Goal: Communication & Community: Answer question/provide support

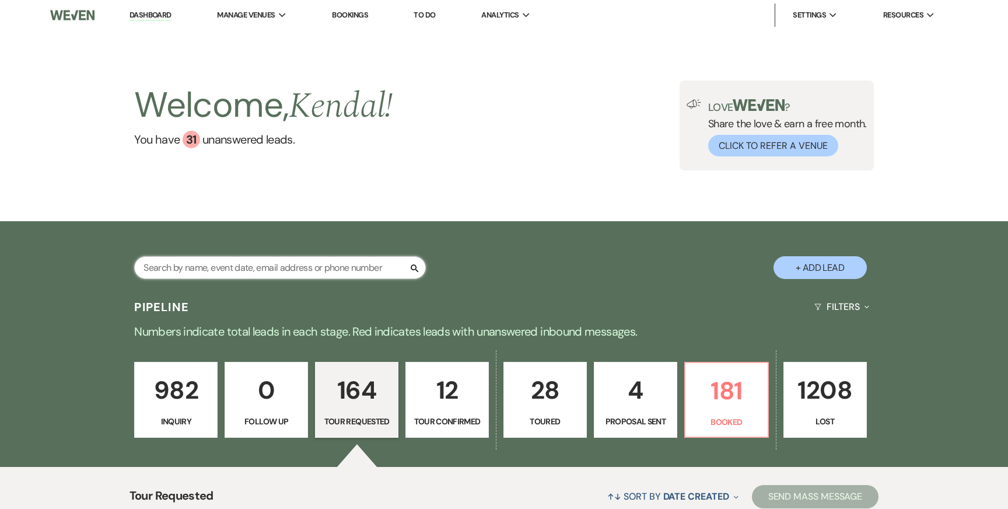
click at [232, 269] on input "text" at bounding box center [280, 267] width 292 height 23
type input "kadie"
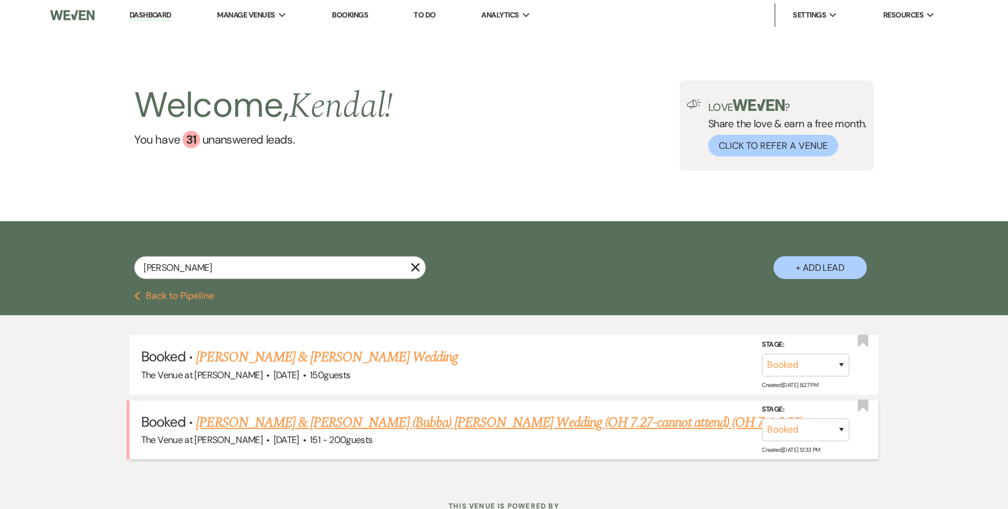
click at [316, 412] on link "Kadie Stade & Andrew (Bubba) Snodderly's Wedding (OH 7.27-cannot attend) (OH 7.…" at bounding box center [499, 422] width 607 height 21
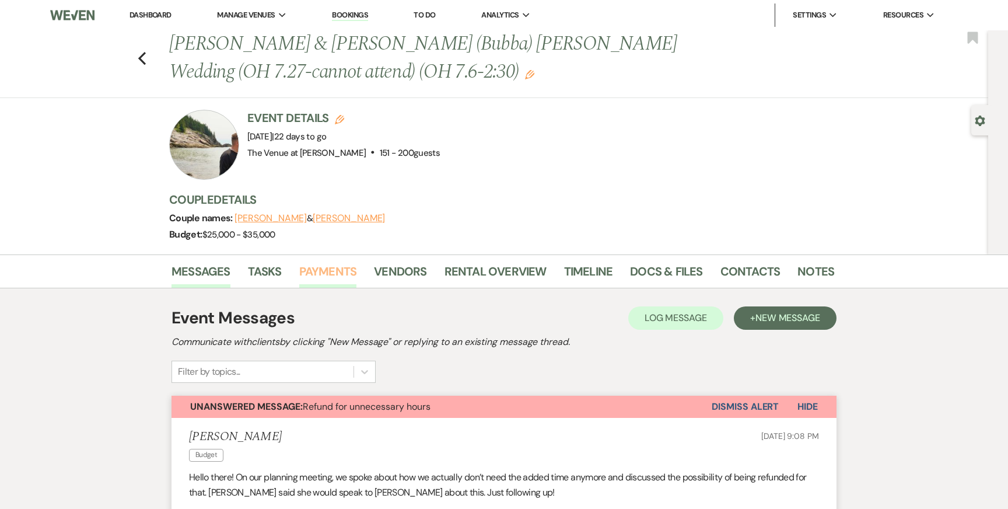
click at [324, 269] on link "Payments" at bounding box center [328, 275] width 58 height 26
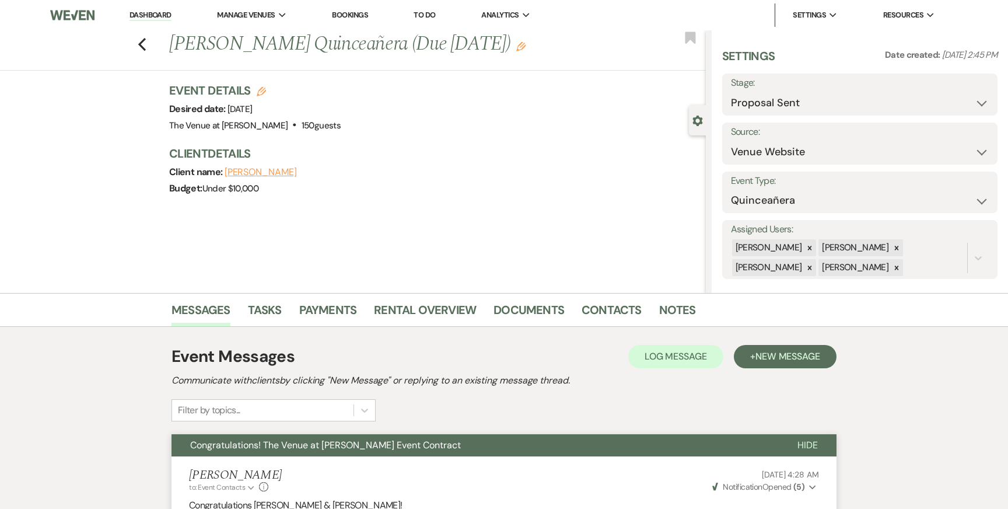
select select "6"
select select "5"
select select "15"
click at [141, 43] on use "button" at bounding box center [142, 44] width 8 height 13
select select "6"
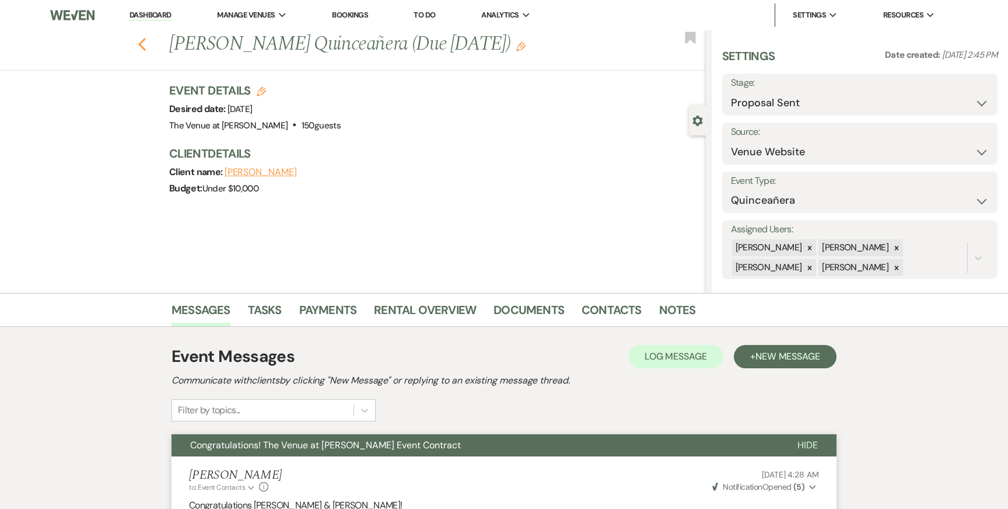
select select "6"
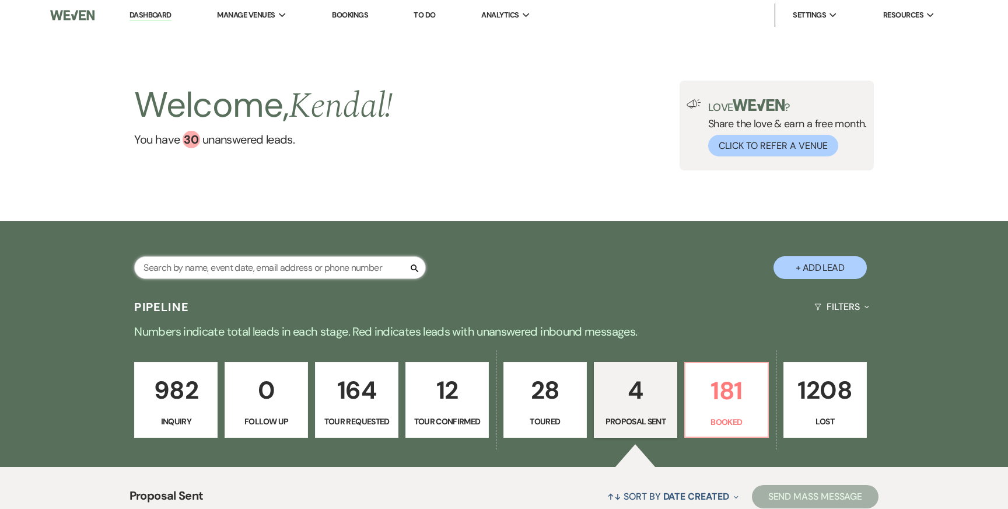
click at [183, 268] on input "text" at bounding box center [280, 267] width 292 height 23
type input "[PERSON_NAME]"
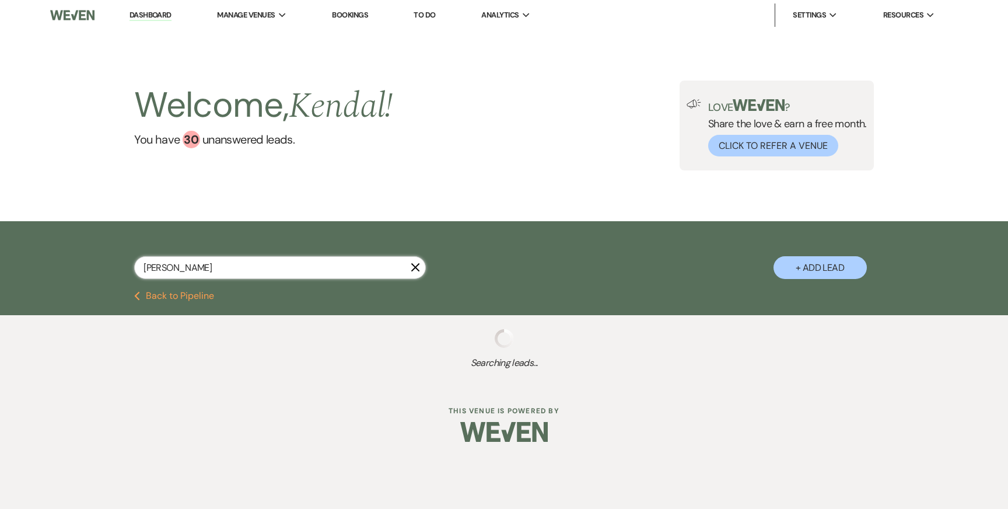
select select "8"
select select "4"
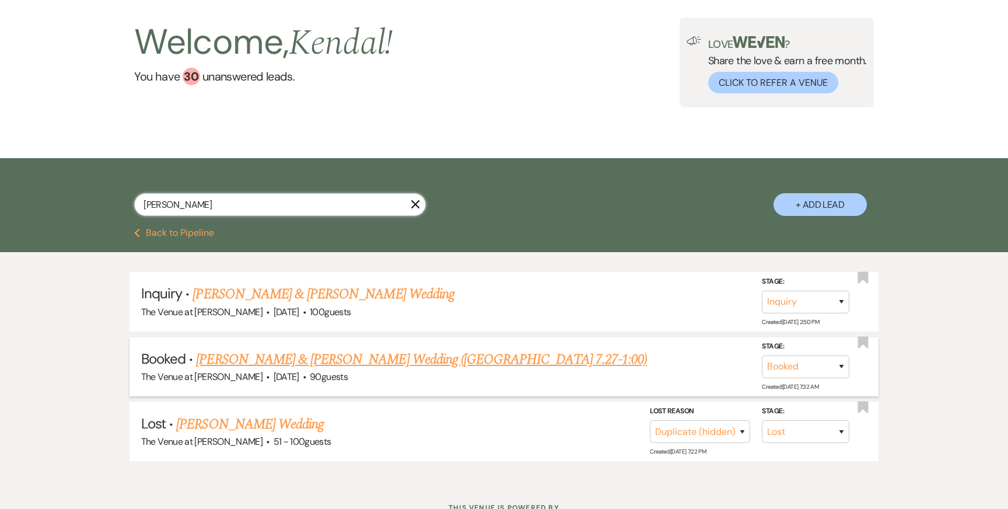
scroll to position [64, 0]
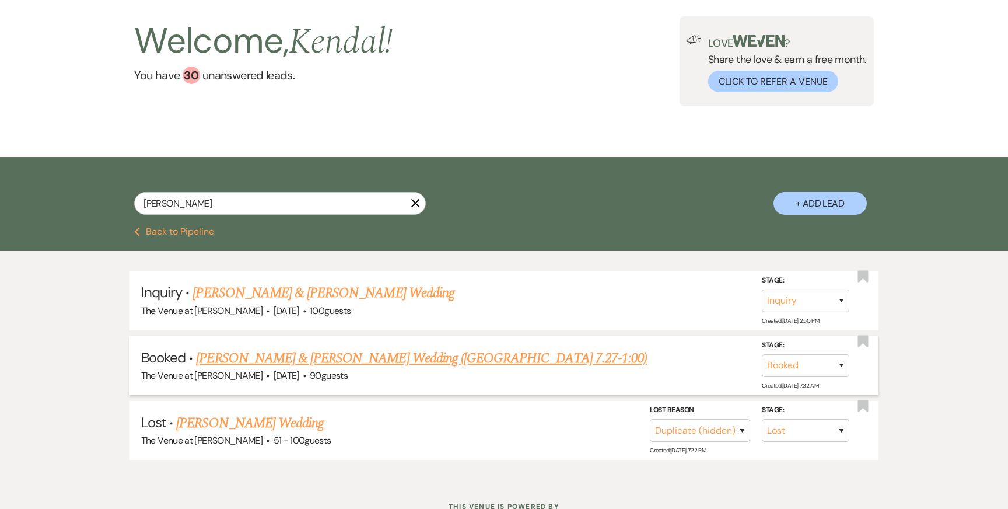
click at [266, 362] on link "[PERSON_NAME] & [PERSON_NAME] Wedding ([GEOGRAPHIC_DATA] 7.27-1:00)" at bounding box center [421, 358] width 451 height 21
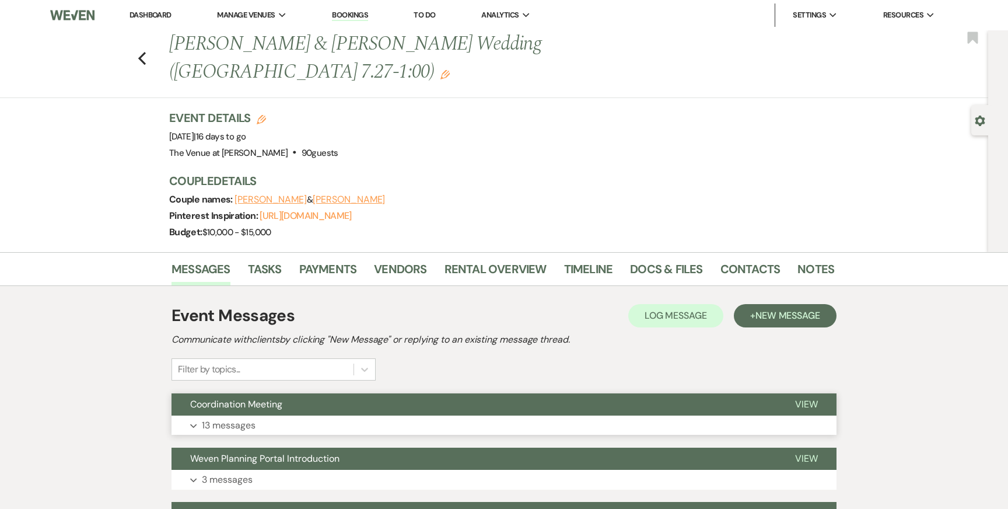
click at [226, 418] on p "13 messages" at bounding box center [229, 425] width 54 height 15
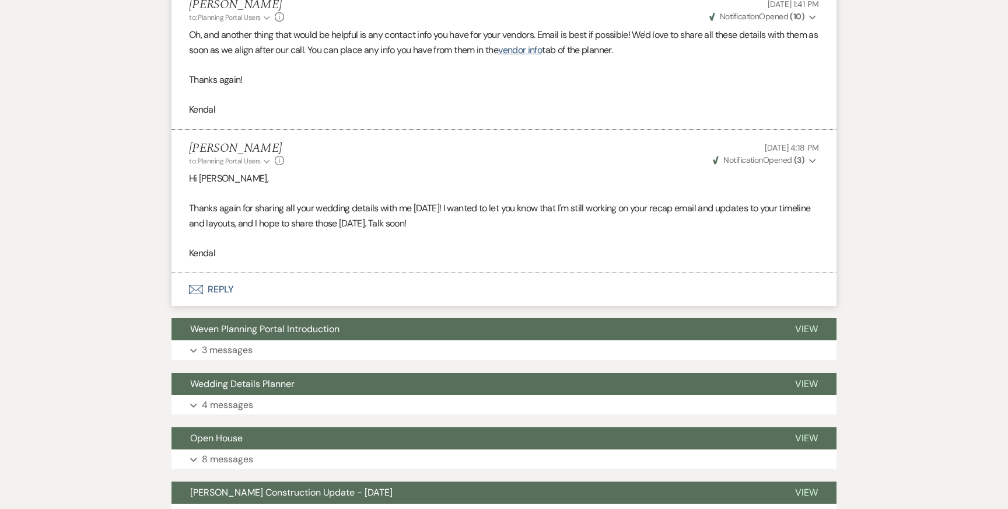
scroll to position [3188, 0]
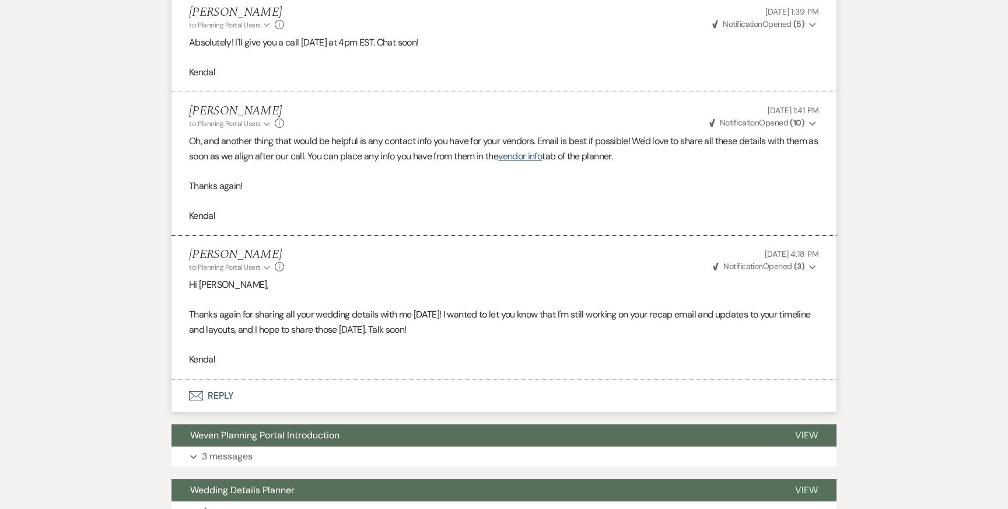
scroll to position [3104, 0]
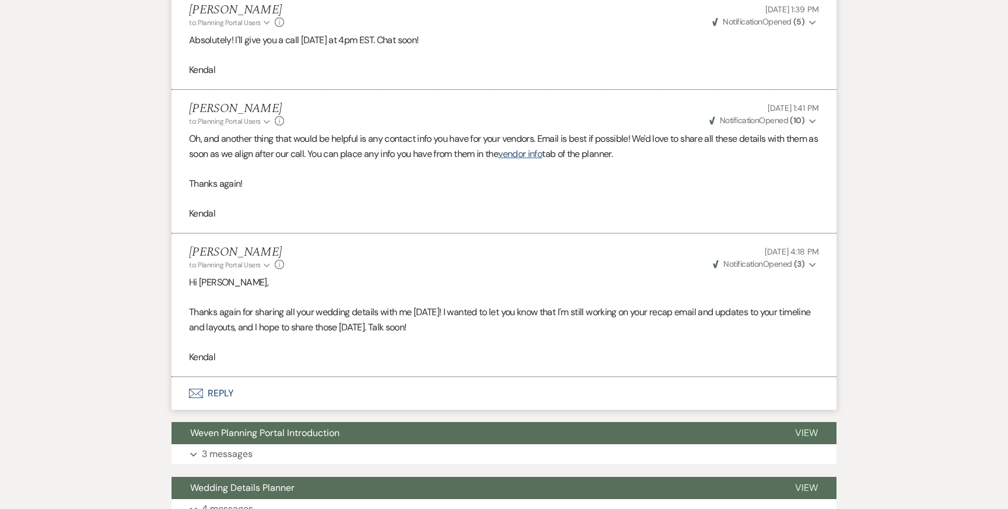
click at [393, 384] on button "Envelope Reply" at bounding box center [504, 393] width 665 height 33
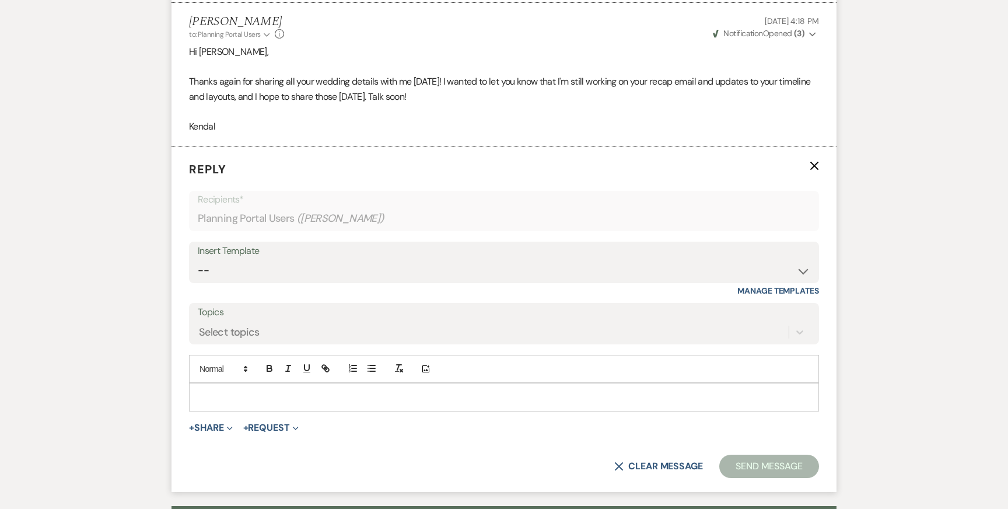
scroll to position [3338, 0]
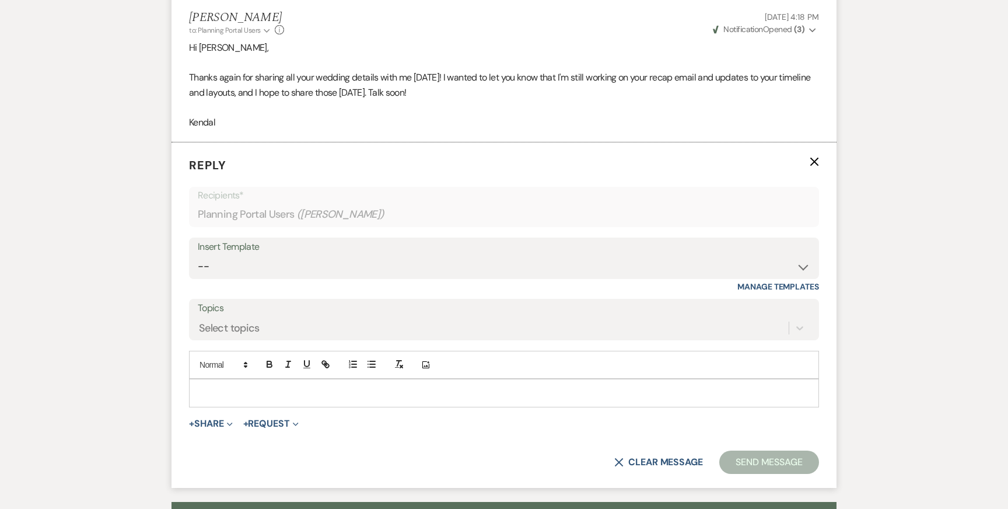
click at [319, 386] on p at bounding box center [503, 392] width 611 height 13
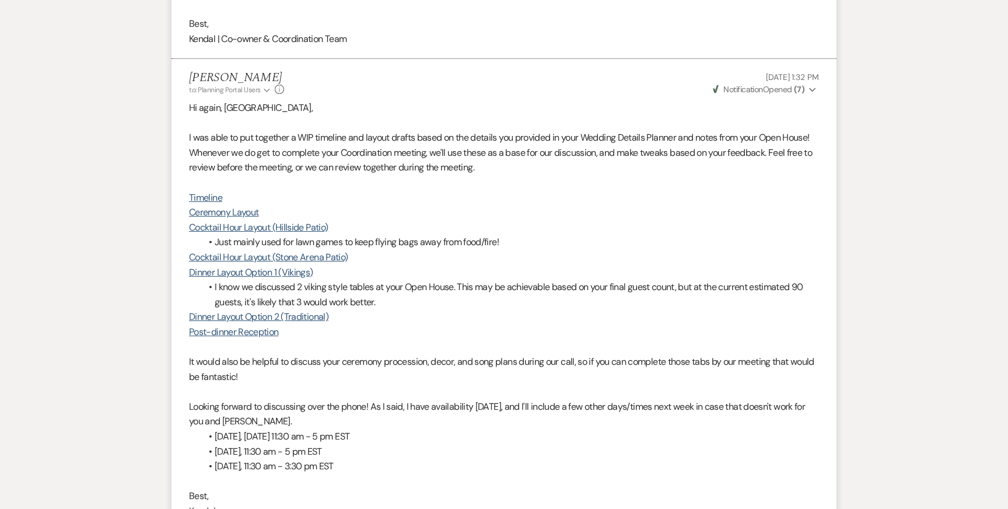
scroll to position [2445, 0]
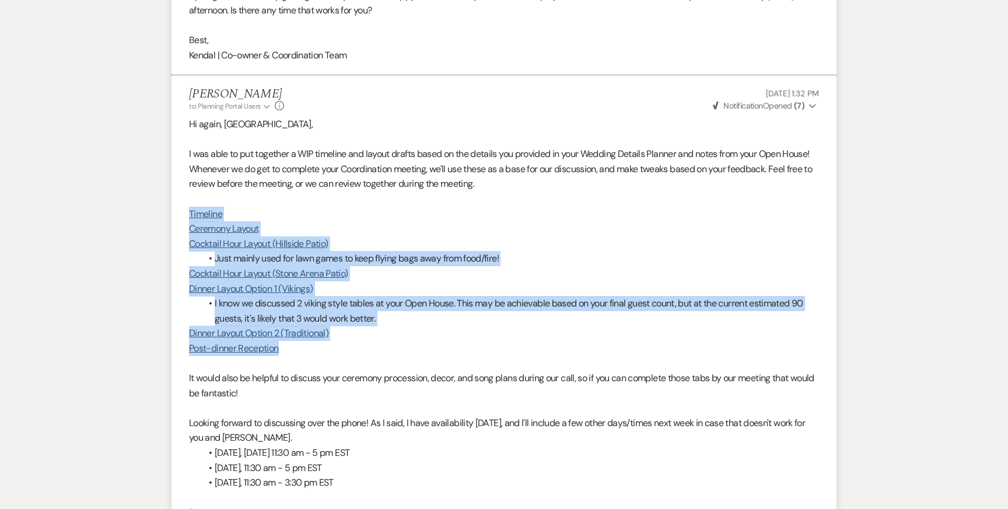
drag, startPoint x: 293, startPoint y: 339, endPoint x: 182, endPoint y: 197, distance: 180.3
click at [182, 197] on li "[PERSON_NAME] to: Planning Portal Users Expand Info [DATE] 1:32 PM Weven Check …" at bounding box center [504, 311] width 665 height 472
copy div "Timeline Ceremony Layout Cocktail Hour Layout (Hillside Patio) Just mainly used…"
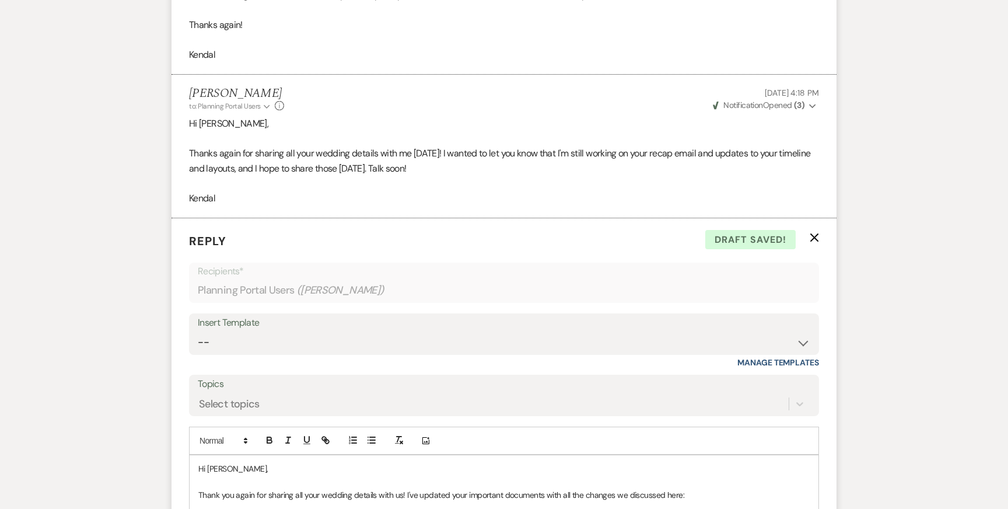
scroll to position [3452, 0]
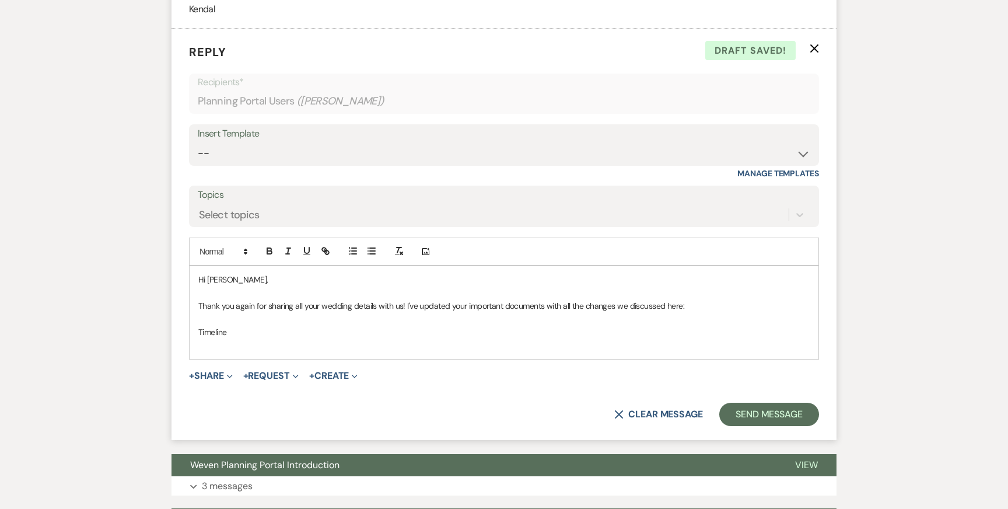
drag, startPoint x: 263, startPoint y: 317, endPoint x: 187, endPoint y: 317, distance: 75.8
click at [187, 317] on form "Reply X Draft saved! Recipients* Planning Portal Users ( [PERSON_NAME] ) Insert…" at bounding box center [504, 234] width 665 height 411
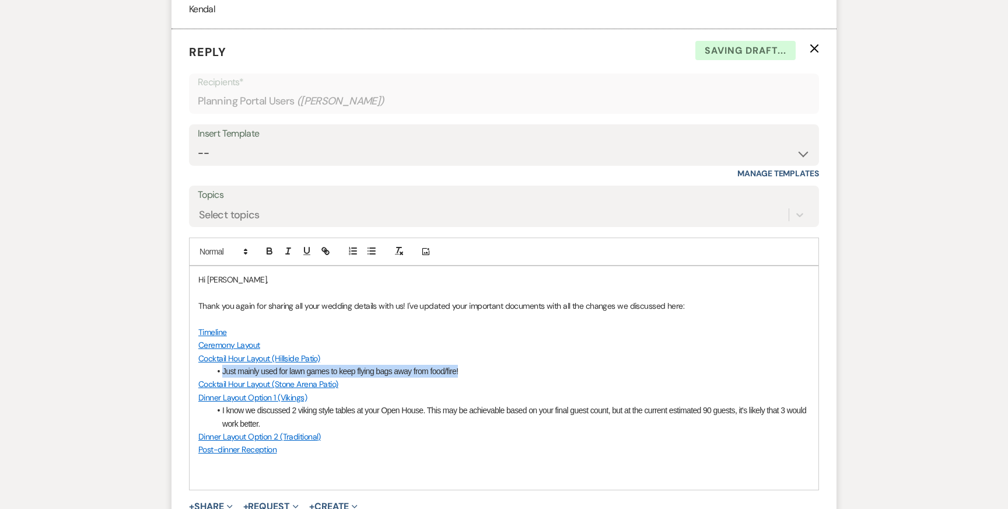
drag, startPoint x: 471, startPoint y: 358, endPoint x: 199, endPoint y: 358, distance: 272.5
click at [200, 358] on div "Hi [PERSON_NAME], Thank you again for sharing all your wedding details with us!…" at bounding box center [504, 377] width 629 height 223
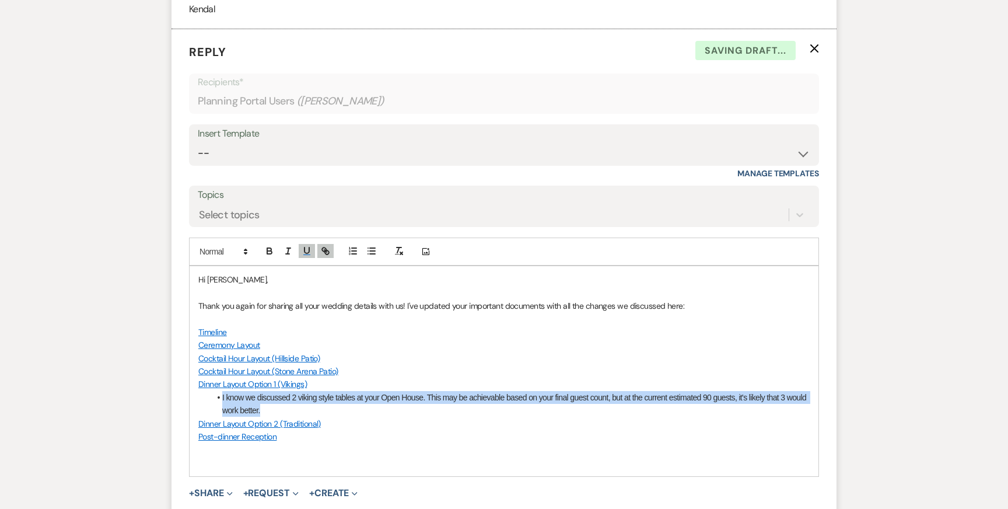
drag, startPoint x: 291, startPoint y: 396, endPoint x: 180, endPoint y: 383, distance: 111.6
click at [180, 383] on form "Reply X Saving draft... Recipients* Planning Portal Users ( [PERSON_NAME] ) Ins…" at bounding box center [504, 293] width 665 height 528
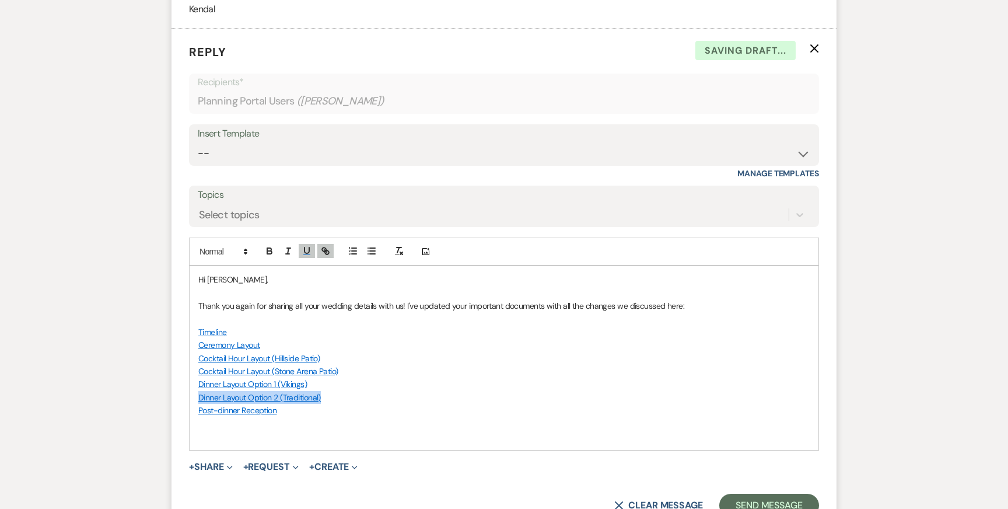
drag, startPoint x: 353, startPoint y: 386, endPoint x: 153, endPoint y: 386, distance: 199.5
drag, startPoint x: 351, startPoint y: 369, endPoint x: 146, endPoint y: 369, distance: 204.2
drag, startPoint x: 321, startPoint y: 372, endPoint x: 145, endPoint y: 372, distance: 176.8
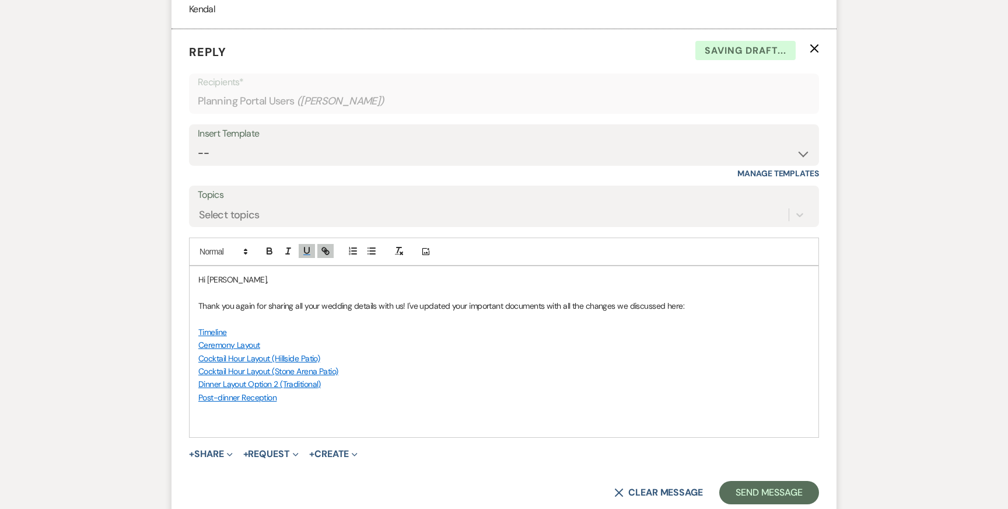
click at [306, 379] on link "Dinner Layout Option 2 (Traditional)" at bounding box center [259, 384] width 123 height 11
click at [292, 402] on link at bounding box center [278, 406] width 26 height 9
click at [348, 377] on p "Dinner Layout Option 2 (Traditional)" at bounding box center [503, 383] width 611 height 13
click at [359, 365] on p "Cocktail Hour Layout (Stone Arena Patio)" at bounding box center [503, 371] width 611 height 13
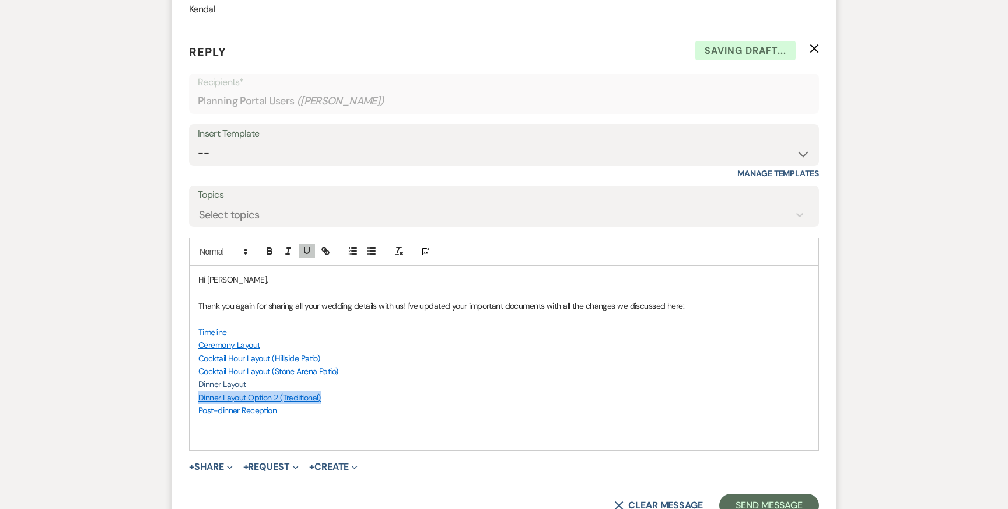
drag, startPoint x: 335, startPoint y: 380, endPoint x: 139, endPoint y: 380, distance: 195.5
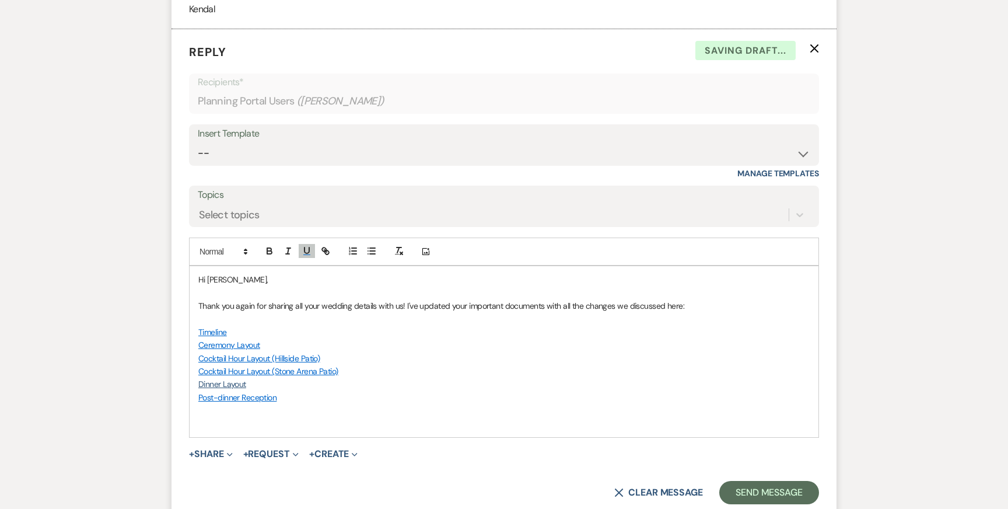
click at [221, 379] on u "Dinner Layout" at bounding box center [222, 384] width 48 height 11
click at [209, 379] on u "Dinner Layout" at bounding box center [222, 384] width 48 height 11
drag, startPoint x: 246, startPoint y: 370, endPoint x: 180, endPoint y: 370, distance: 65.9
click at [180, 370] on form "Reply X Draft Recipients* Planning Portal Users ( [PERSON_NAME] ) Insert Templa…" at bounding box center [504, 273] width 665 height 489
click at [317, 244] on button "button" at bounding box center [325, 251] width 16 height 14
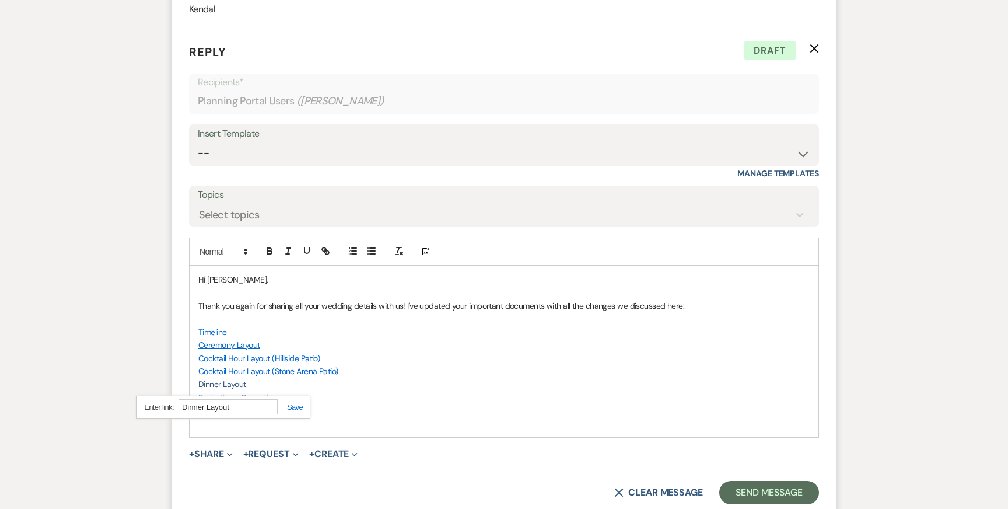
paste input "[URL][DOMAIN_NAME]"
click at [297, 403] on link at bounding box center [290, 407] width 25 height 9
click at [361, 404] on p at bounding box center [503, 410] width 611 height 13
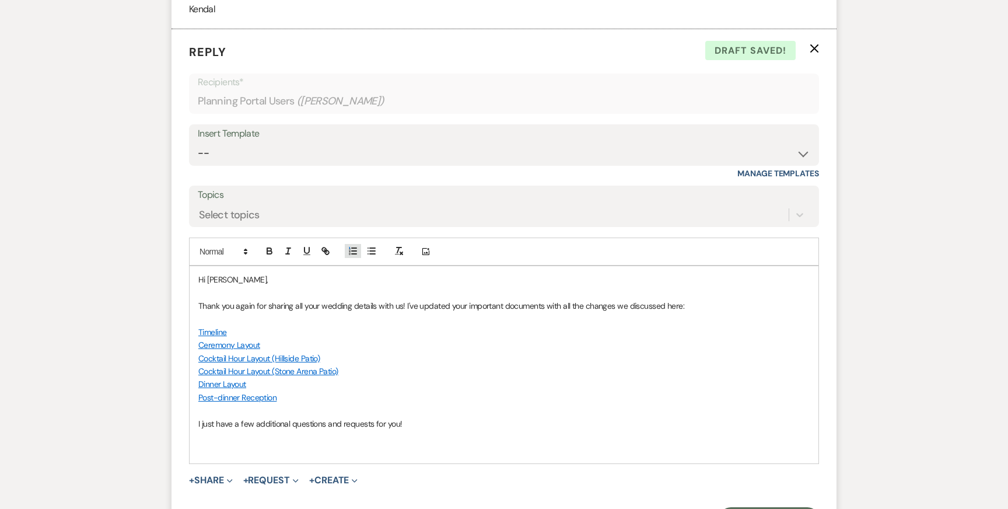
click at [352, 251] on line "button" at bounding box center [354, 251] width 5 height 0
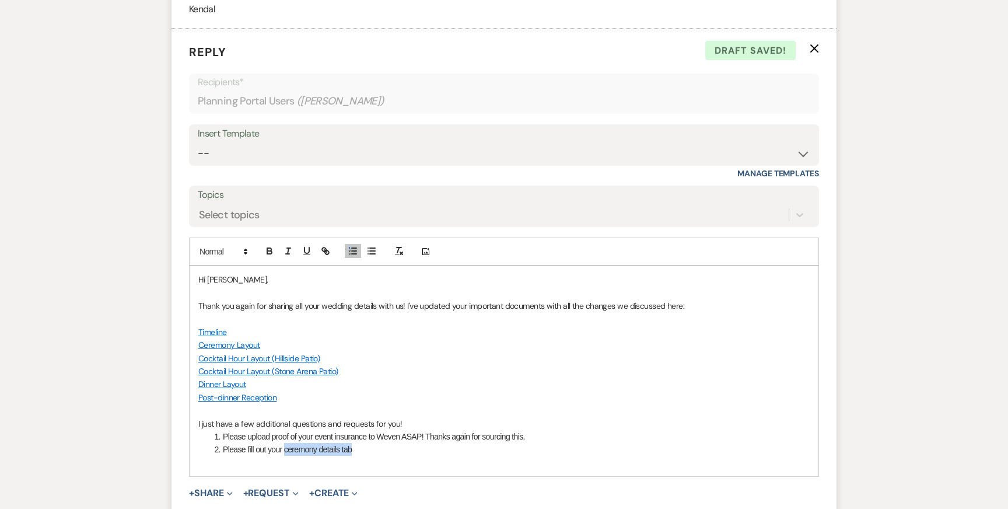
drag, startPoint x: 351, startPoint y: 437, endPoint x: 285, endPoint y: 432, distance: 66.7
click at [285, 443] on li "Please fill out your ceremony details tab" at bounding box center [510, 449] width 599 height 13
click at [323, 246] on icon "button" at bounding box center [325, 251] width 11 height 11
paste input "[URL][DOMAIN_NAME]"
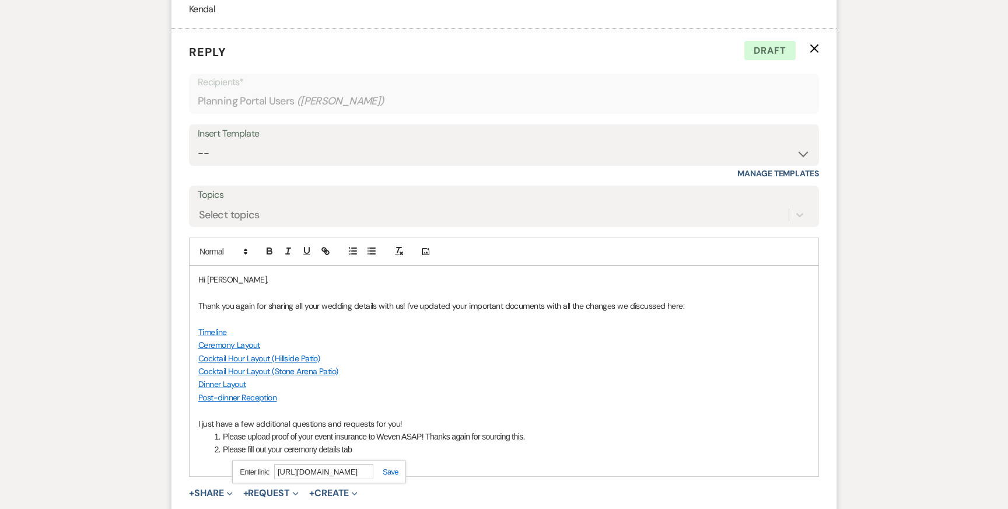
type input "[URL][DOMAIN_NAME]"
click at [387, 467] on link at bounding box center [385, 471] width 25 height 9
click at [385, 443] on li "Please fill out your ceremony details tab" at bounding box center [510, 449] width 599 height 13
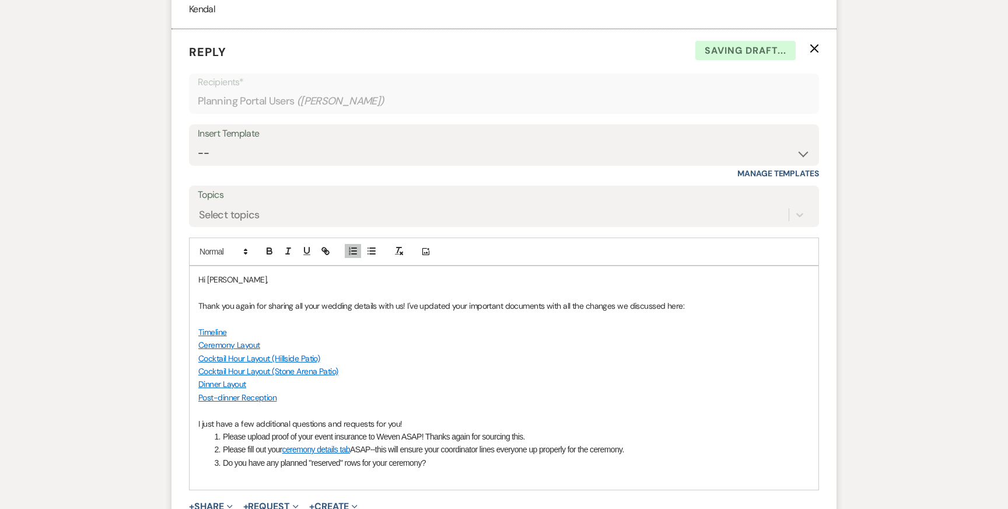
drag, startPoint x: 432, startPoint y: 452, endPoint x: 212, endPoint y: 452, distance: 220.0
click at [212, 456] on li "Do you have any planned "reserved" rows for your ceremony?" at bounding box center [510, 462] width 599 height 13
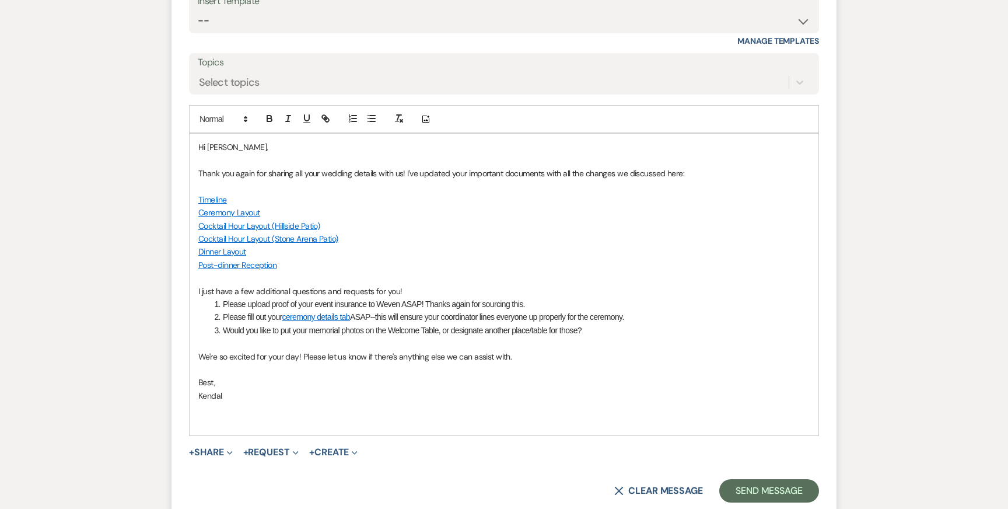
scroll to position [3588, 0]
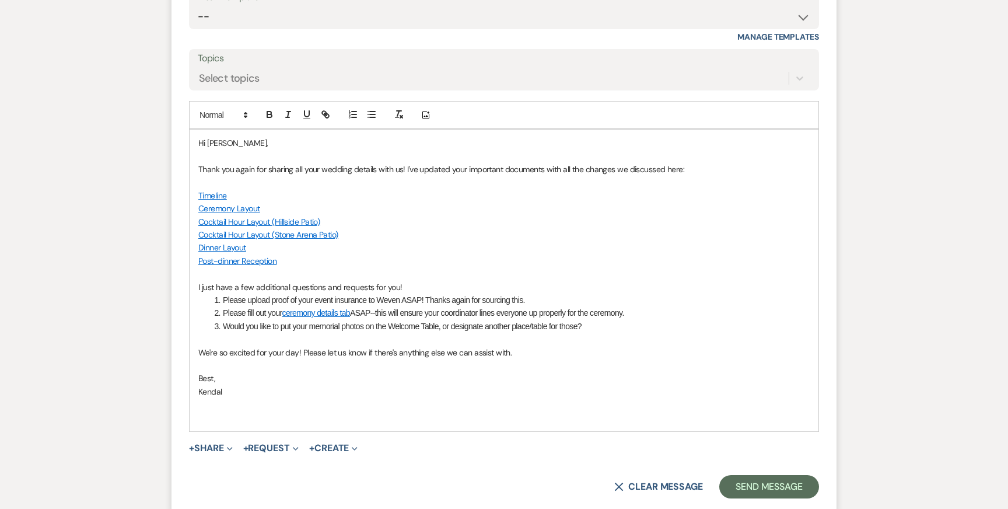
click at [440, 202] on p "Ceremony Layout" at bounding box center [503, 208] width 611 height 13
click at [216, 190] on link "Timeline" at bounding box center [212, 195] width 29 height 11
click at [208, 211] on link "[URL][DOMAIN_NAME]" at bounding box center [182, 218] width 74 height 15
click at [589, 228] on p "Cocktail Hour Layout (Stone Arena Patio)" at bounding box center [503, 234] width 611 height 13
click at [551, 346] on p "We're so excited for your day! Please let us know if there's anything else we c…" at bounding box center [503, 352] width 611 height 13
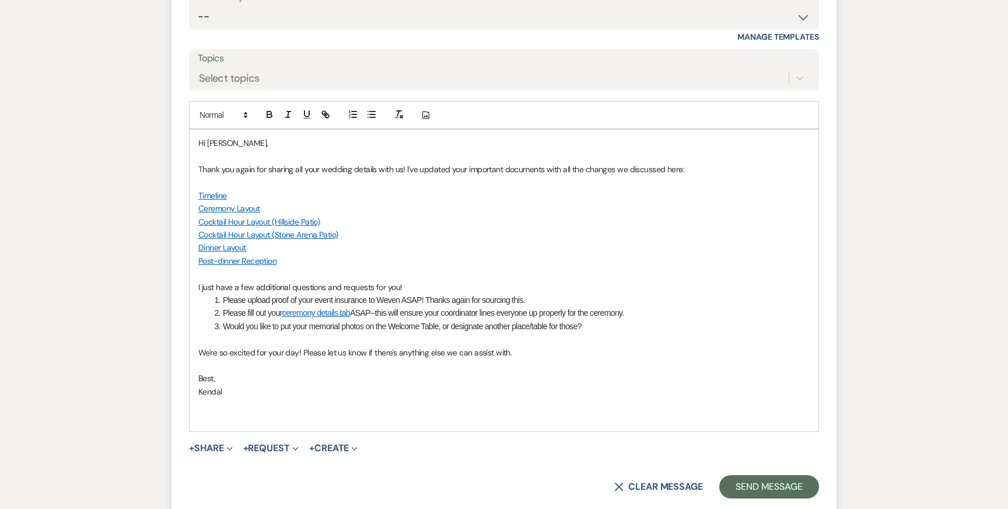
click at [586, 333] on p at bounding box center [503, 339] width 611 height 13
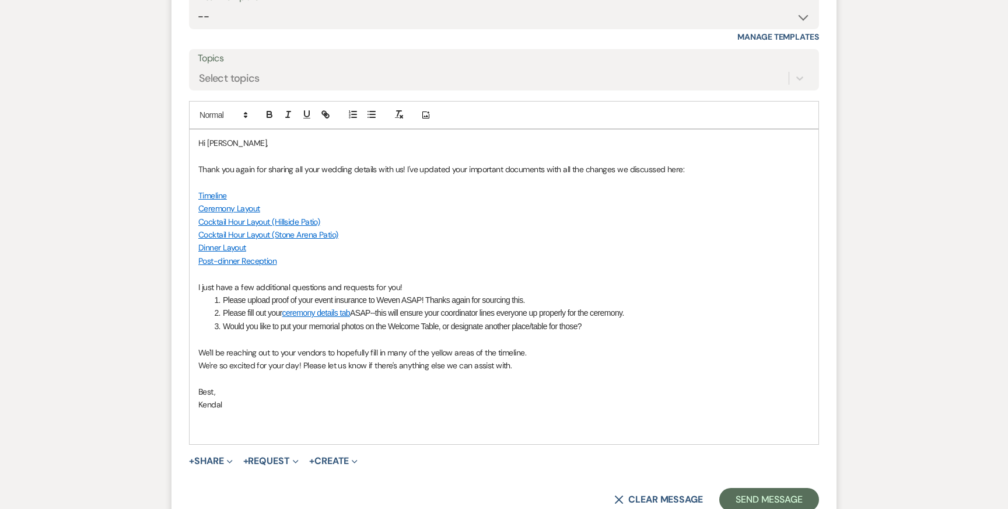
drag, startPoint x: 538, startPoint y: 337, endPoint x: 145, endPoint y: 337, distance: 393.2
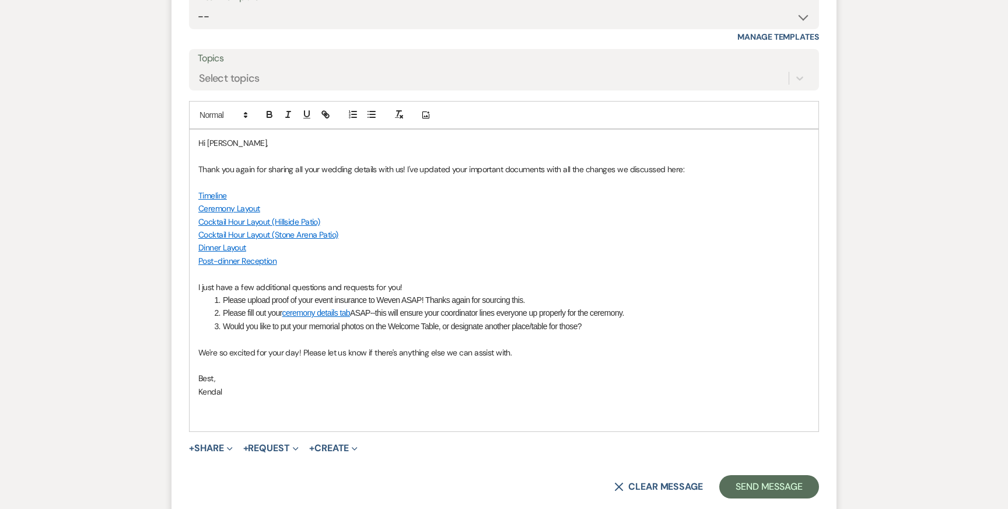
click at [371, 385] on p "Kendal" at bounding box center [503, 391] width 611 height 13
click at [564, 228] on p "Cocktail Hour Layout (Stone Arena Patio)" at bounding box center [503, 234] width 611 height 13
click at [491, 398] on p at bounding box center [503, 404] width 611 height 13
click at [782, 475] on button "Send Message" at bounding box center [769, 486] width 100 height 23
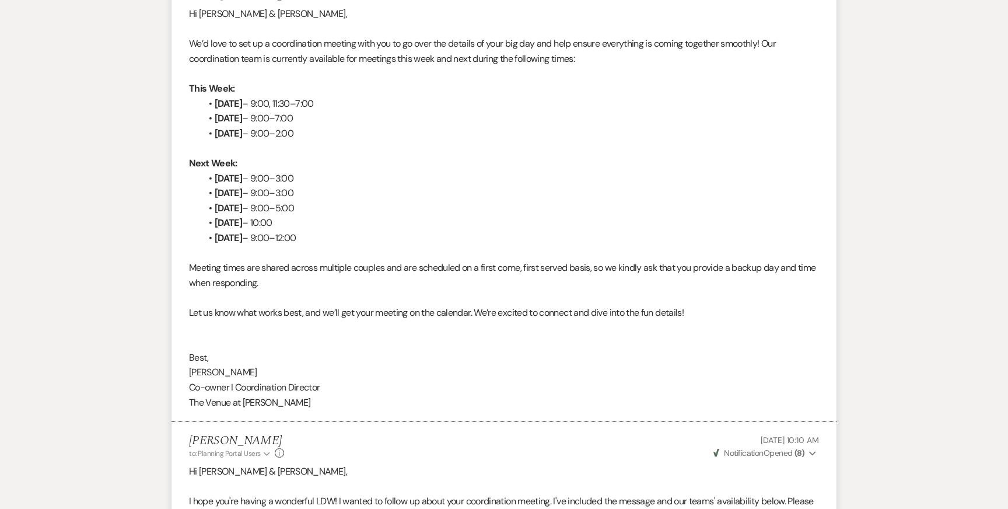
scroll to position [0, 0]
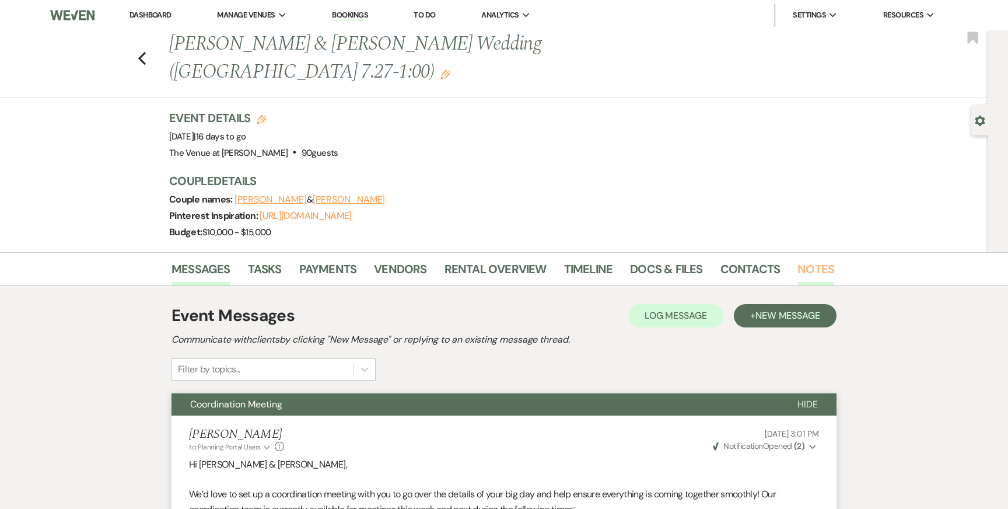
click at [805, 260] on link "Notes" at bounding box center [816, 273] width 37 height 26
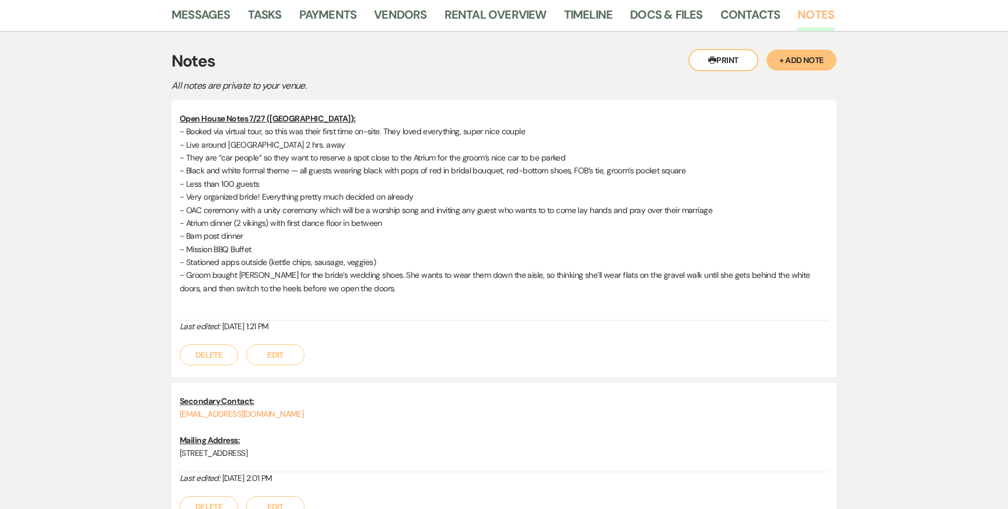
scroll to position [249, 0]
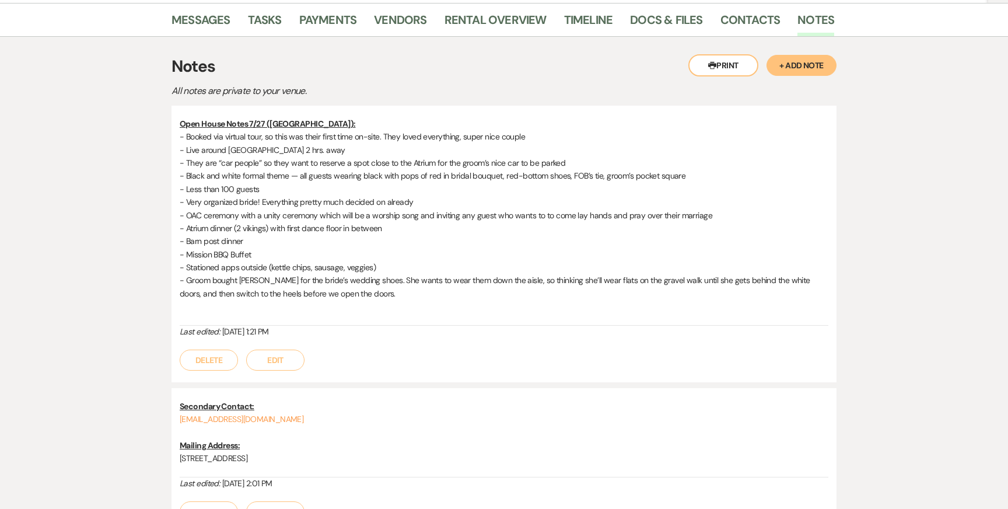
click at [795, 55] on button "+ Add Note" at bounding box center [802, 65] width 70 height 21
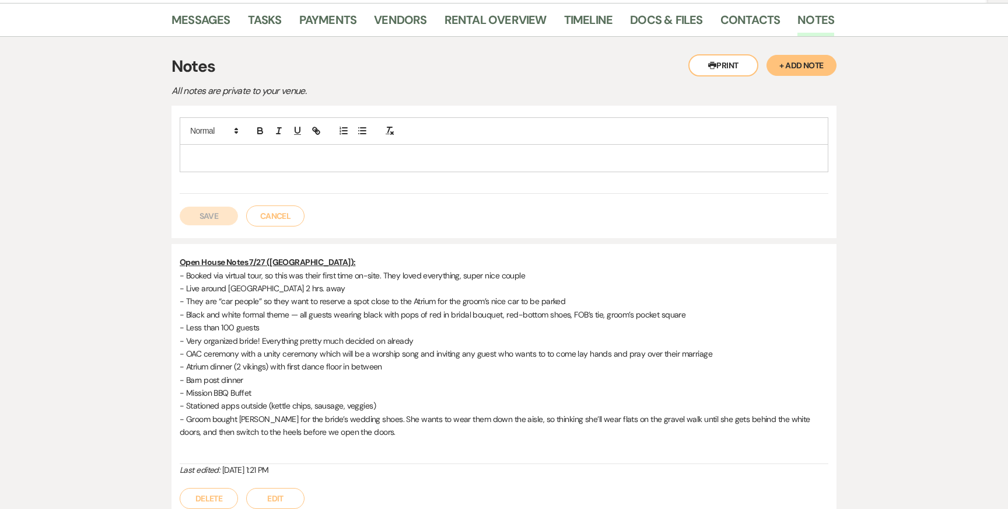
click at [226, 152] on p at bounding box center [504, 158] width 630 height 13
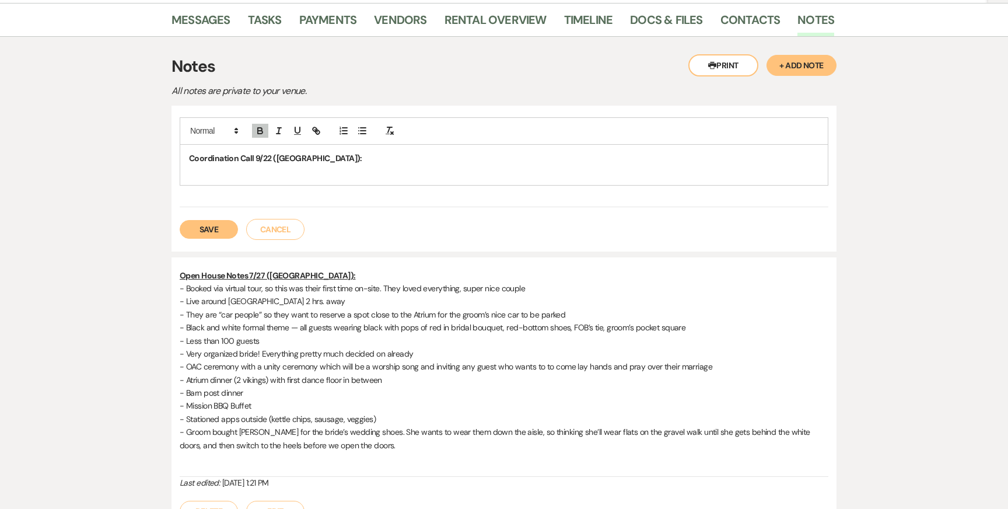
click at [254, 153] on strong "Coordination Call 9/22 ([GEOGRAPHIC_DATA]):" at bounding box center [275, 158] width 173 height 11
drag, startPoint x: 331, startPoint y: 129, endPoint x: 142, endPoint y: 129, distance: 189.6
click at [145, 129] on div "Messages Tasks Payments Vendors Rental Overview Timeline Docs & Files Contacts …" at bounding box center [504, 353] width 1008 height 700
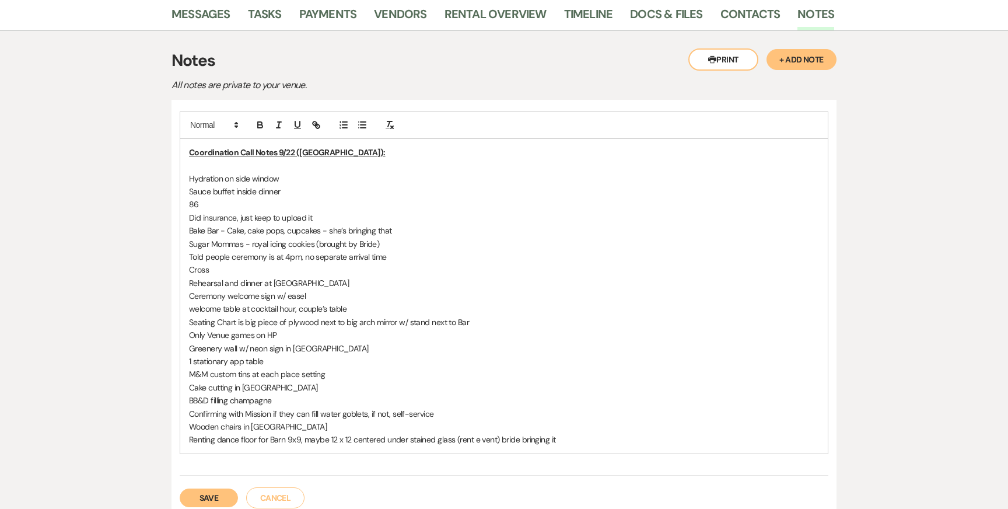
scroll to position [256, 0]
click at [226, 171] on p "Hydration on side window" at bounding box center [504, 177] width 630 height 13
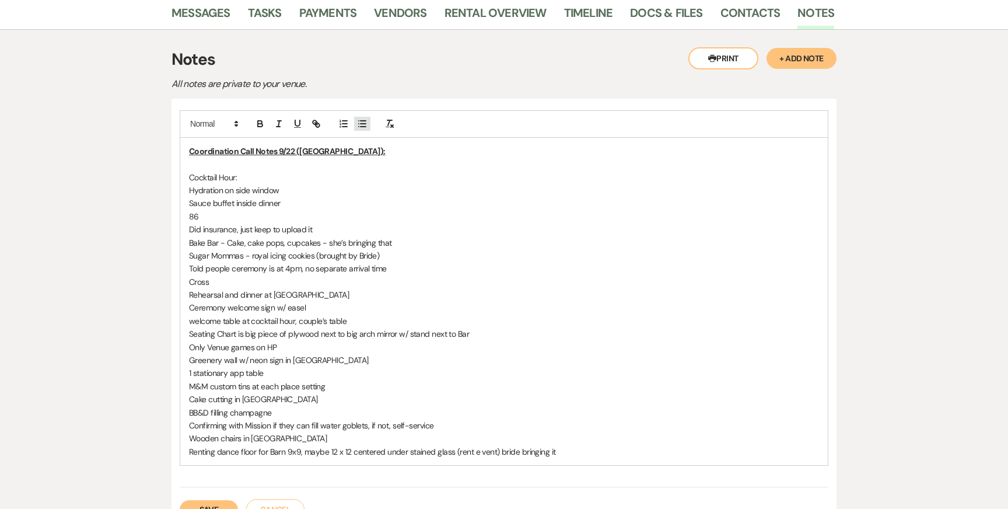
click at [362, 121] on line "button" at bounding box center [363, 121] width 5 height 0
click at [247, 184] on li "Hydration on side window" at bounding box center [510, 190] width 618 height 13
click at [411, 184] on li "Hydration Station from Mission BBQ on side window" at bounding box center [510, 190] width 618 height 13
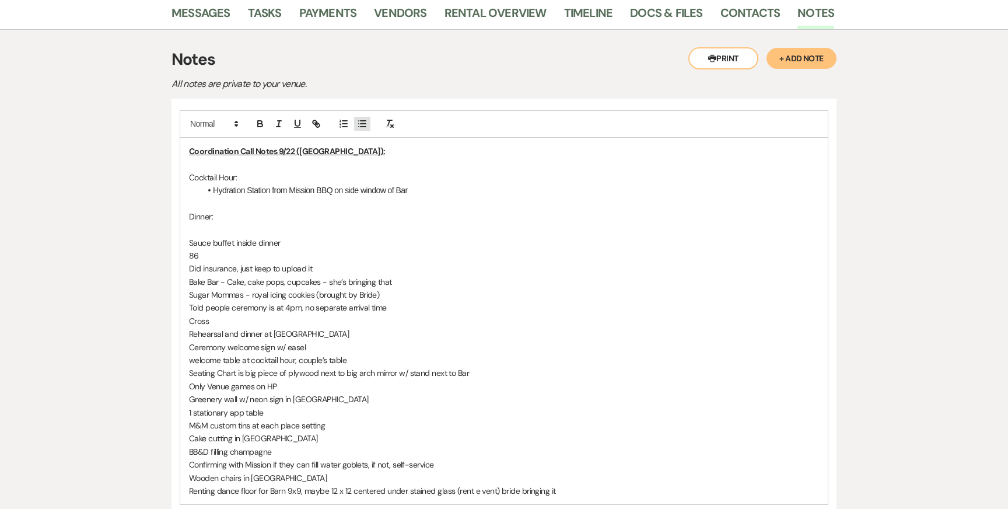
click at [363, 118] on icon "button" at bounding box center [362, 123] width 11 height 11
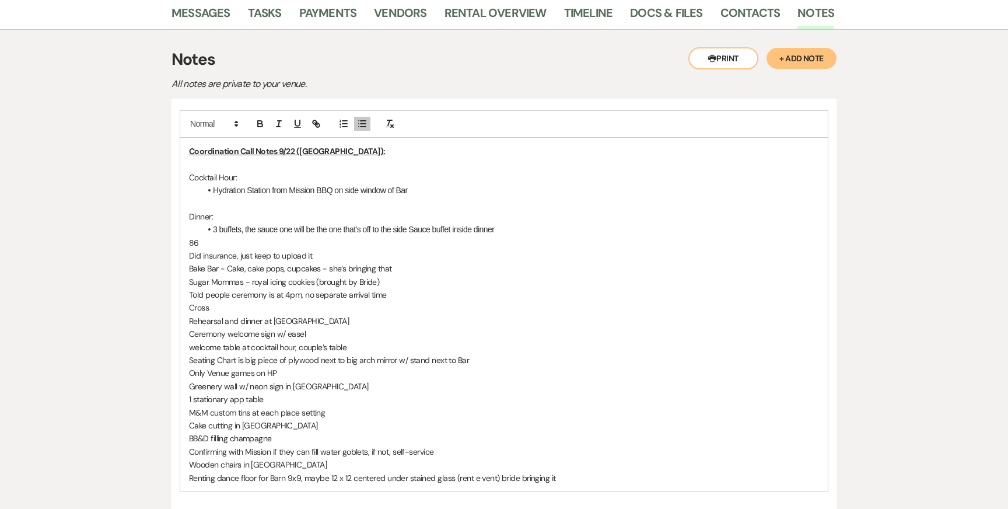
drag, startPoint x: 410, startPoint y: 199, endPoint x: 532, endPoint y: 199, distance: 121.4
click at [532, 223] on li "3 buffets, the sauce one will be the one that's off to the side Sauce buffet in…" at bounding box center [510, 229] width 618 height 13
click at [410, 158] on p at bounding box center [504, 164] width 630 height 13
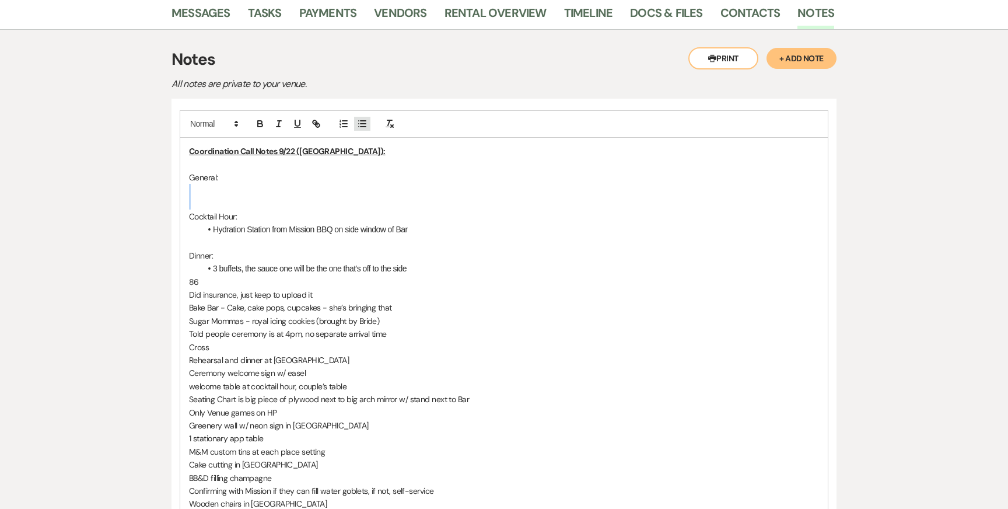
click at [365, 118] on icon "button" at bounding box center [362, 123] width 11 height 11
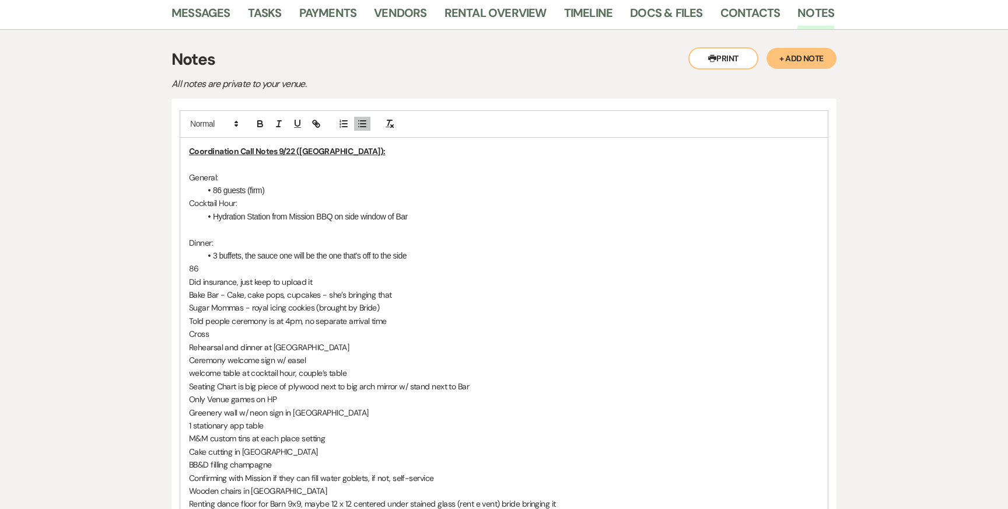
click at [190, 197] on p "Cocktail Hour:" at bounding box center [504, 203] width 630 height 13
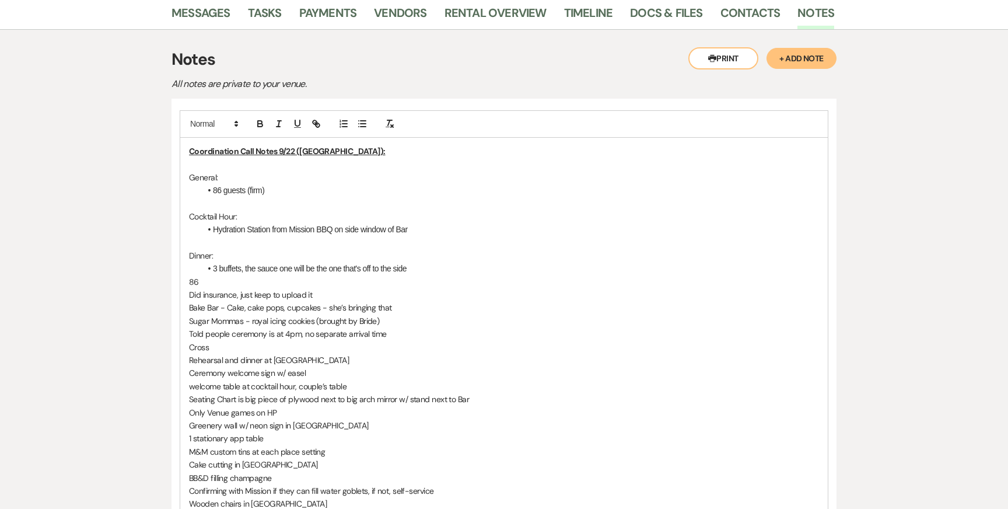
click at [212, 275] on p "86" at bounding box center [504, 281] width 630 height 13
click at [274, 184] on li "86 guests (firm)" at bounding box center [510, 190] width 618 height 13
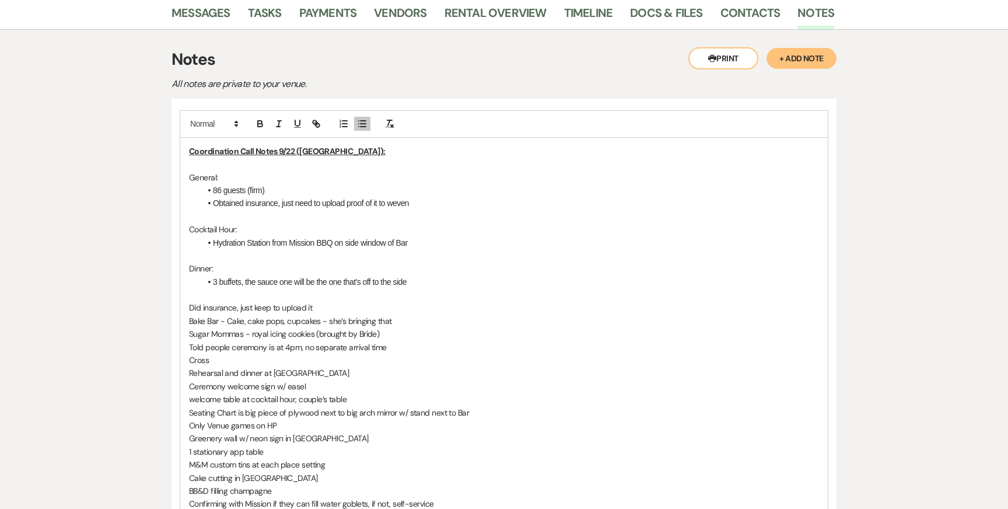
drag, startPoint x: 321, startPoint y: 278, endPoint x: 141, endPoint y: 278, distance: 180.3
click at [422, 181] on div "Coordination Call Notes 9/22 ([GEOGRAPHIC_DATA]): General: 86 guests (firm) Obt…" at bounding box center [504, 341] width 648 height 406
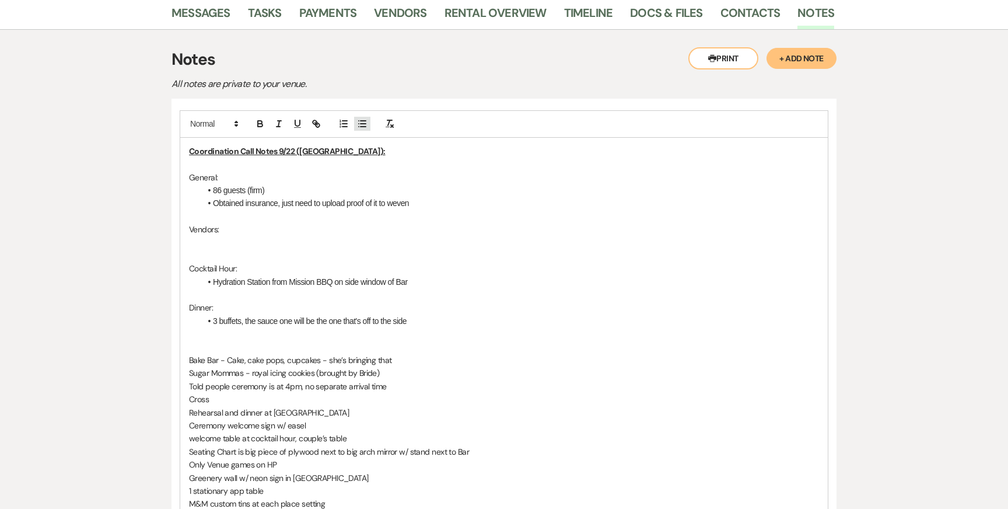
click at [363, 127] on line "button" at bounding box center [363, 127] width 5 height 0
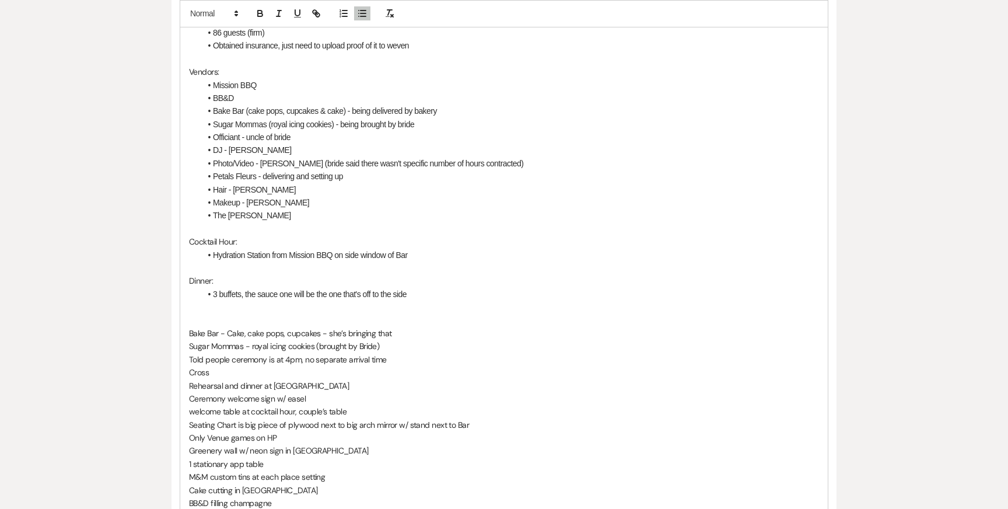
scroll to position [424, 0]
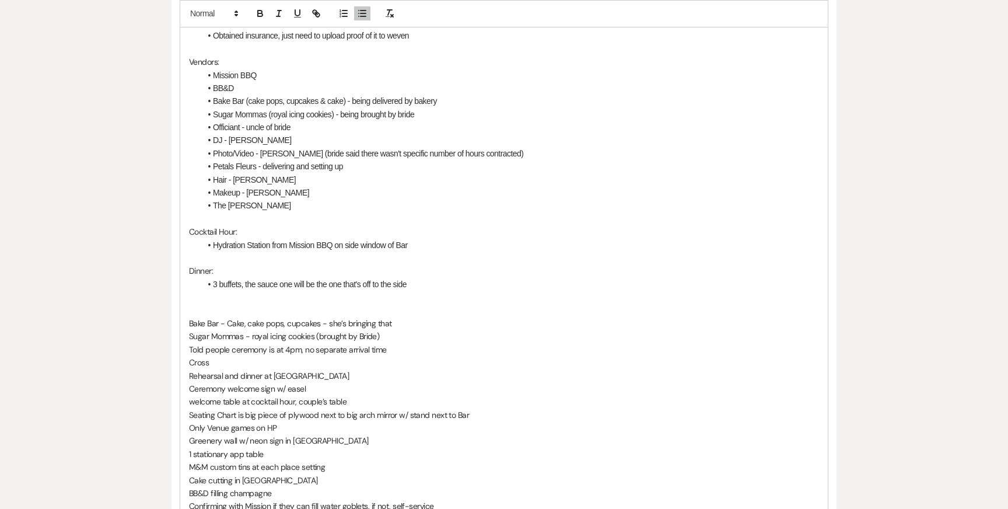
drag, startPoint x: 398, startPoint y: 309, endPoint x: 172, endPoint y: 292, distance: 227.5
click at [172, 293] on div "Coordination Call Notes 9/22 ([GEOGRAPHIC_DATA]): General: 86 guests (firm) Obt…" at bounding box center [504, 271] width 665 height 681
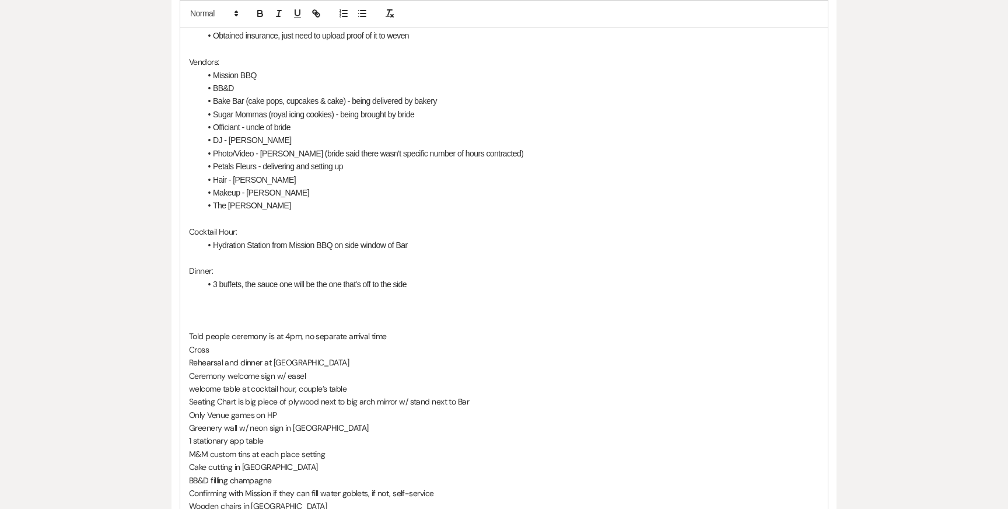
scroll to position [411, 0]
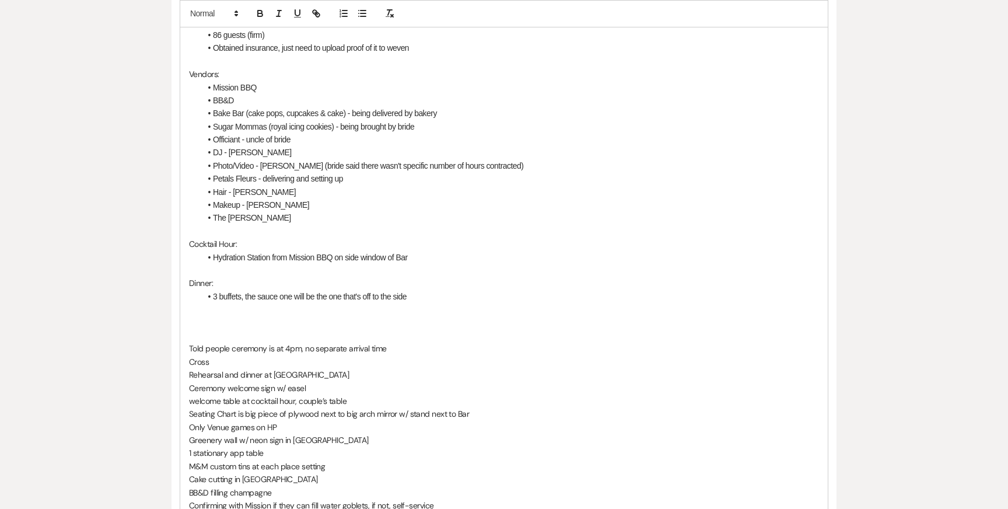
click at [293, 225] on p at bounding box center [504, 231] width 630 height 13
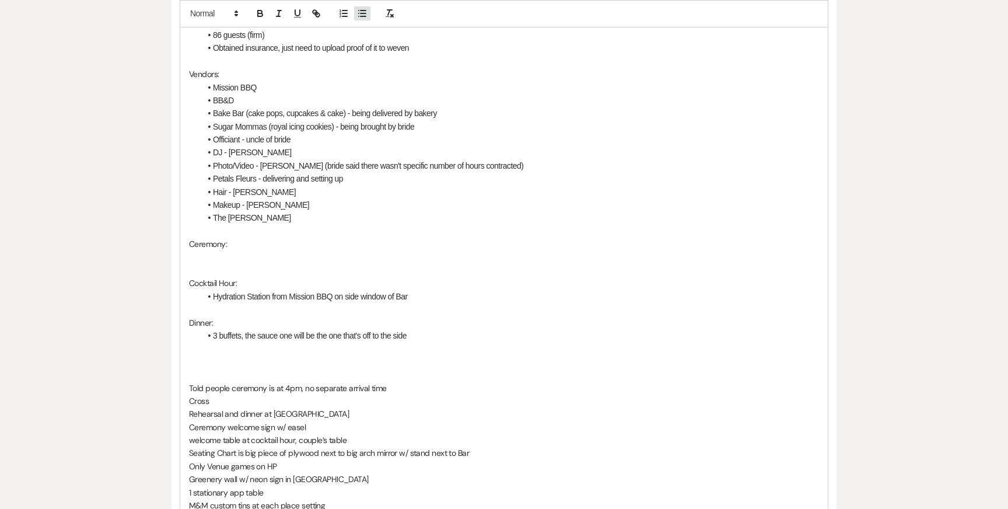
click at [363, 13] on line "button" at bounding box center [363, 13] width 5 height 0
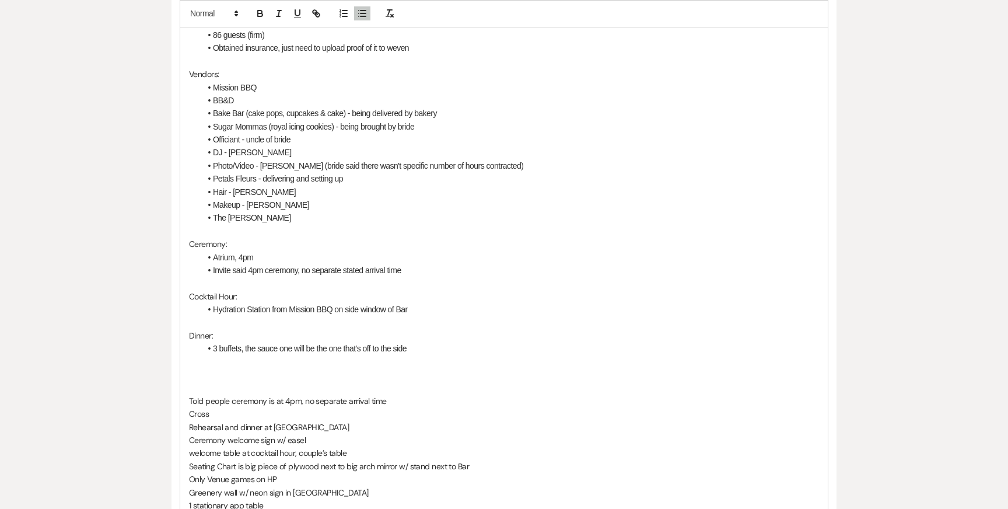
drag, startPoint x: 400, startPoint y: 371, endPoint x: 158, endPoint y: 371, distance: 242.7
click at [160, 371] on div "Messages Tasks Payments Vendors Rental Overview Timeline Docs & Files Contacts …" at bounding box center [504, 478] width 1008 height 1274
click at [421, 264] on li "Invite said 4pm ceremony, no separate stated arrival time" at bounding box center [510, 270] width 618 height 13
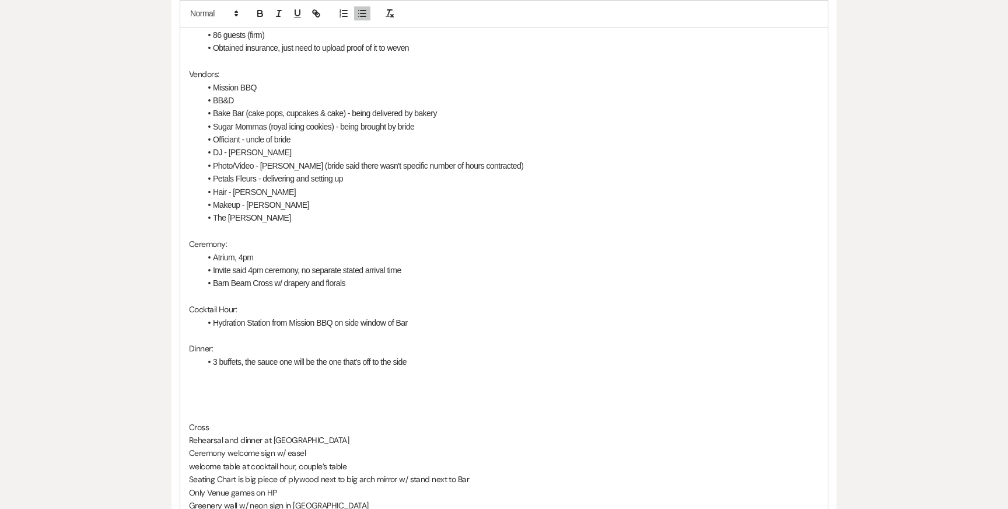
click at [440, 355] on li "3 buffets, the sauce one will be the one that's off to the side" at bounding box center [510, 361] width 618 height 13
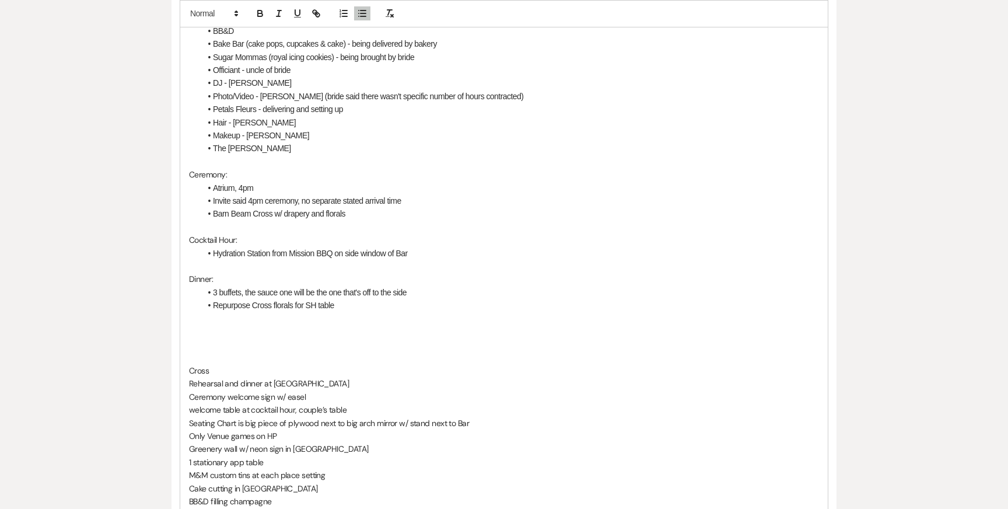
scroll to position [495, 0]
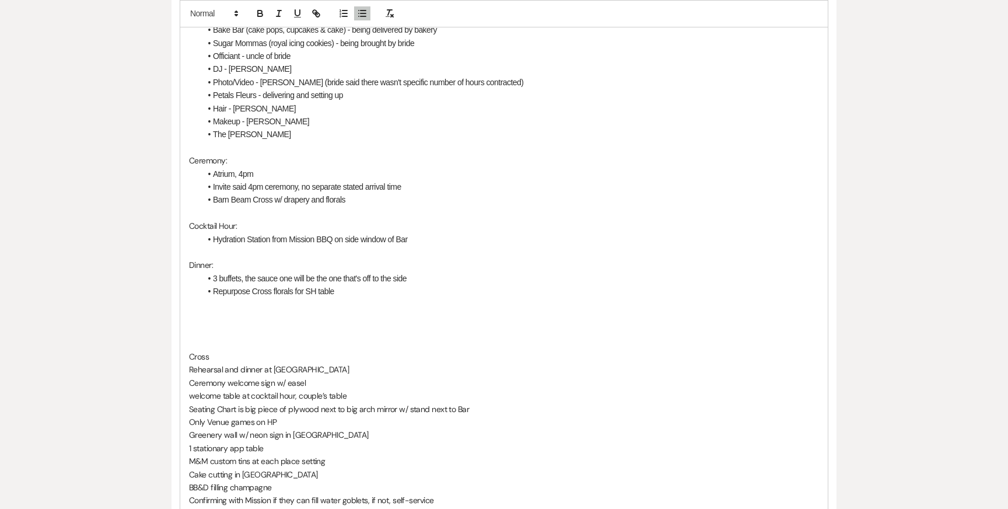
drag, startPoint x: 213, startPoint y: 313, endPoint x: 230, endPoint y: 328, distance: 22.7
click at [230, 328] on div "Coordination Call Notes 9/22 ([GEOGRAPHIC_DATA]): General: 86 guests (firm) Obt…" at bounding box center [504, 219] width 648 height 641
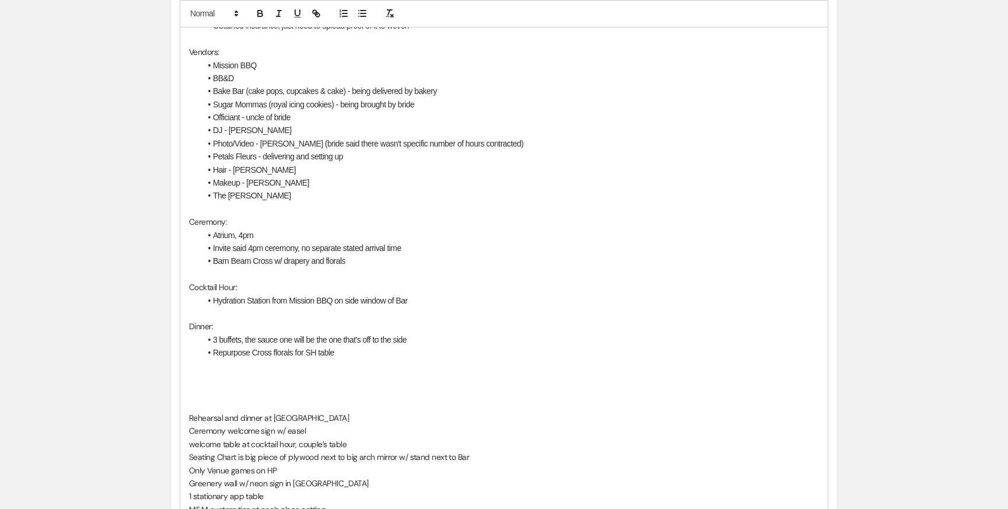
scroll to position [412, 0]
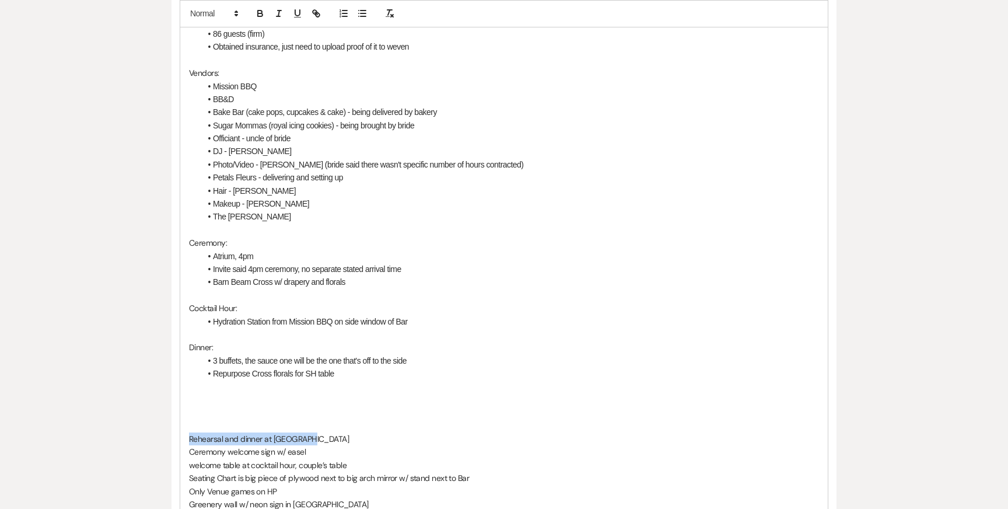
drag, startPoint x: 312, startPoint y: 409, endPoint x: 150, endPoint y: 409, distance: 162.2
click at [152, 409] on div "Messages Tasks Payments Vendors Rental Overview Timeline Docs & Files Contacts …" at bounding box center [504, 484] width 1008 height 1288
copy p "Rehearsal and dinner at [GEOGRAPHIC_DATA]"
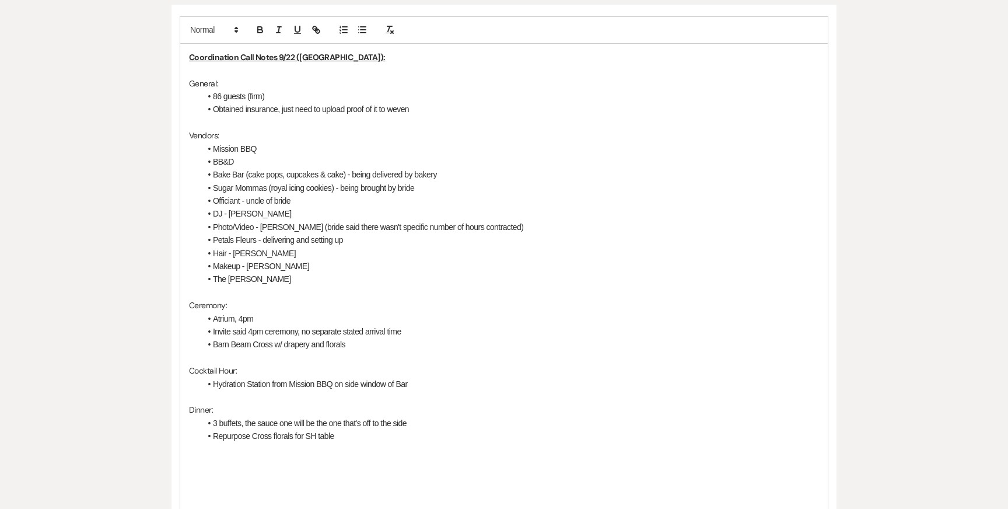
scroll to position [349, 0]
click at [438, 103] on li "Obtained insurance, just need to upload proof of it to weven" at bounding box center [510, 109] width 618 height 13
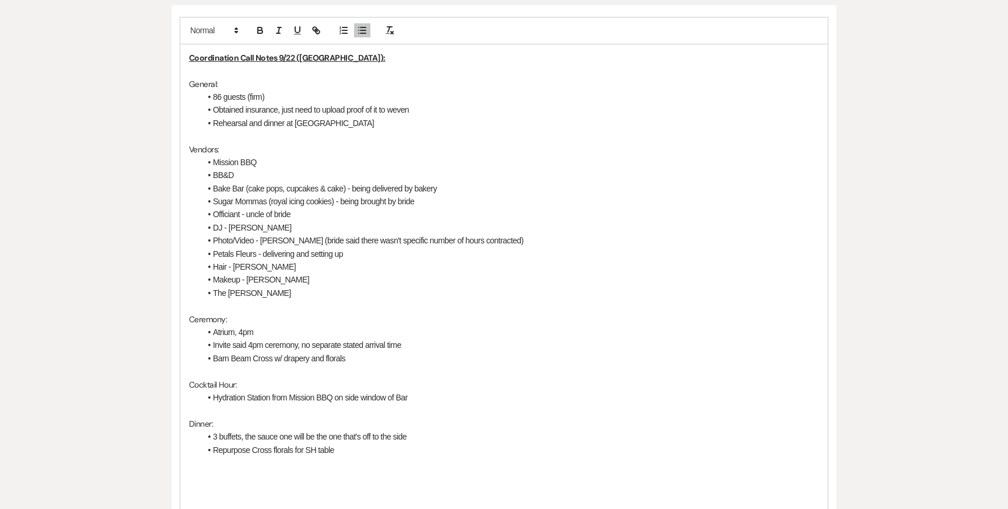
click at [264, 117] on li "Rehearsal and dinner at [GEOGRAPHIC_DATA]" at bounding box center [510, 123] width 618 height 13
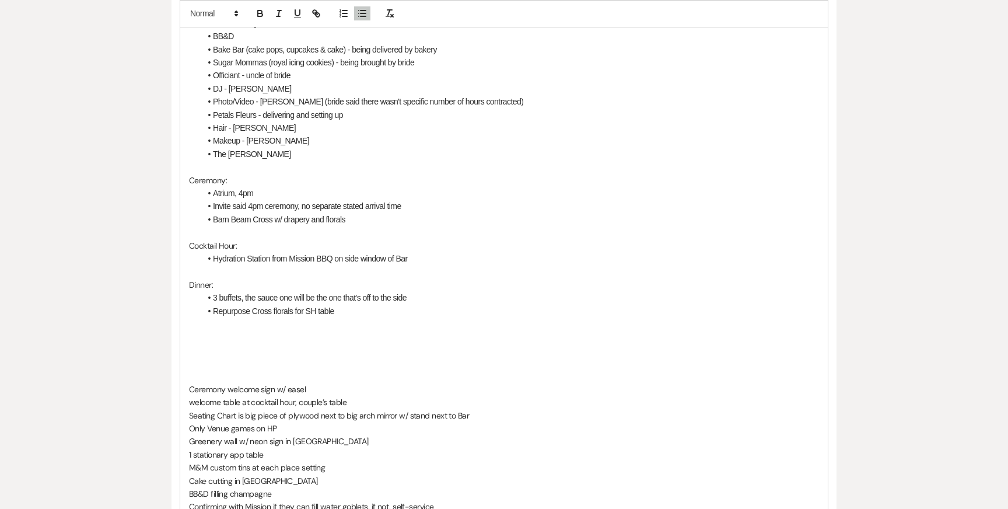
scroll to position [491, 0]
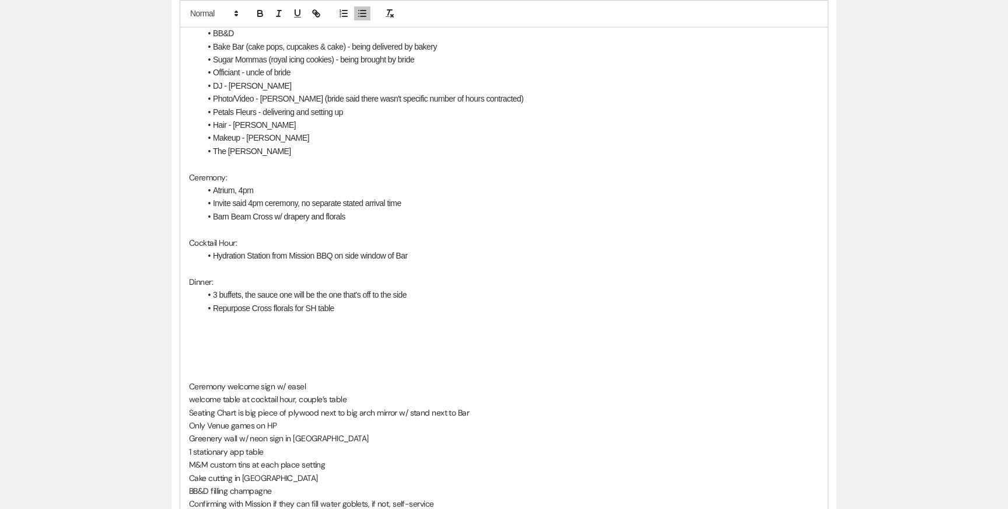
click at [301, 366] on p at bounding box center [504, 372] width 630 height 13
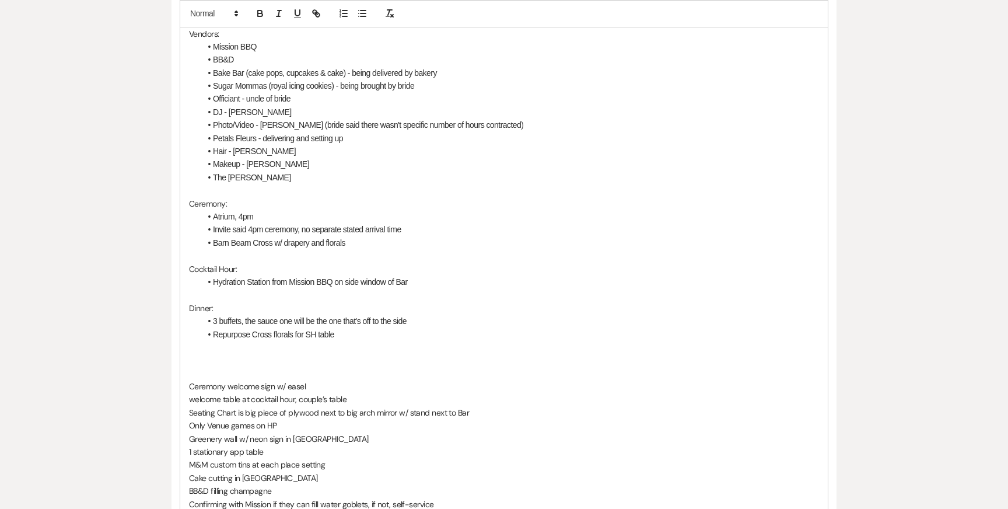
scroll to position [445, 0]
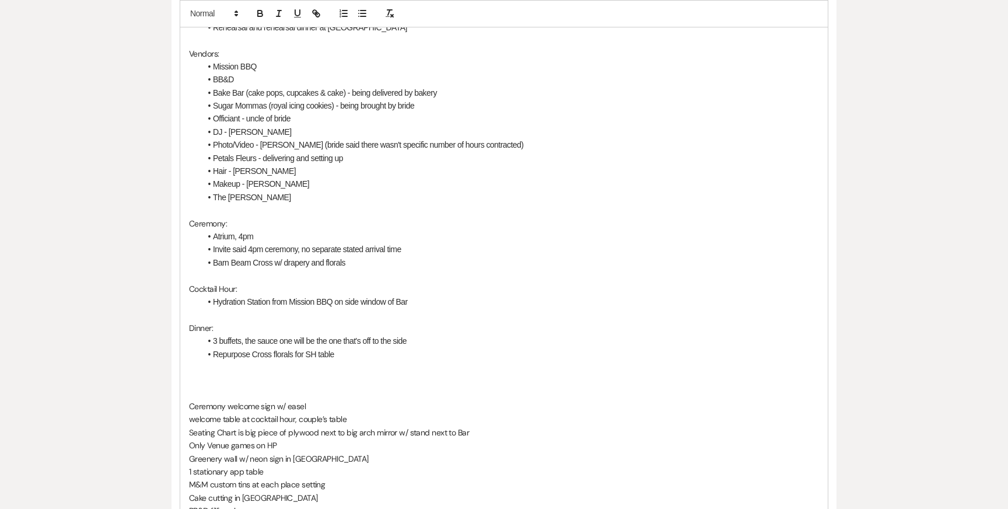
click at [386, 256] on li "Barn Beam Cross w/ drapery and florals" at bounding box center [510, 262] width 618 height 13
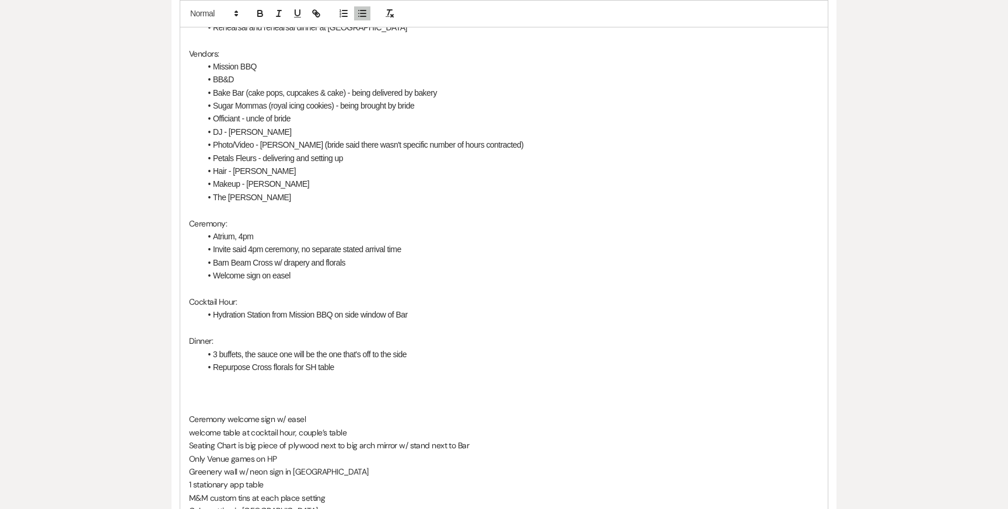
drag, startPoint x: 328, startPoint y: 389, endPoint x: 152, endPoint y: 382, distance: 176.4
click at [155, 382] on div "Messages Tasks Payments Vendors Rental Overview Timeline Docs & Files Contacts …" at bounding box center [504, 451] width 1008 height 1288
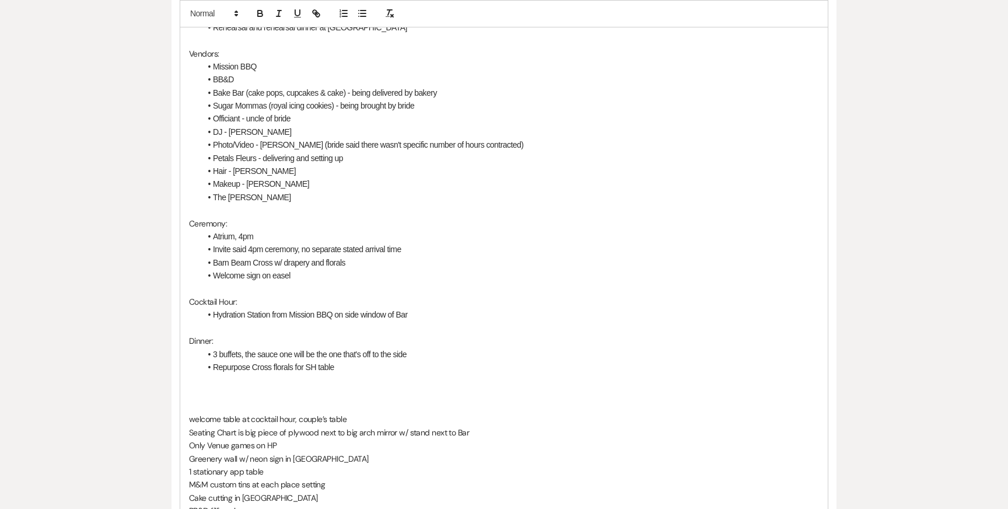
click at [429, 308] on li "Hydration Station from Mission BBQ on side window of Bar" at bounding box center [510, 314] width 618 height 13
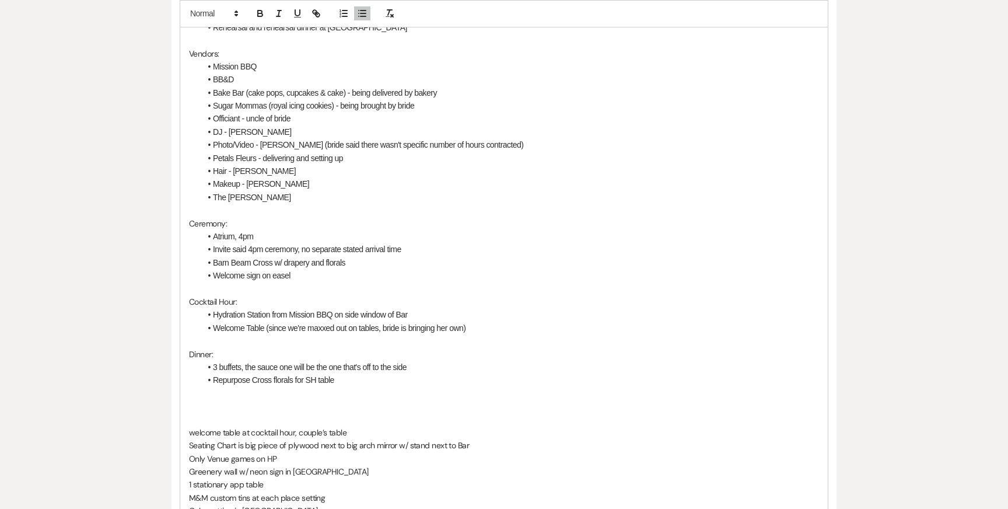
drag, startPoint x: 365, startPoint y: 401, endPoint x: 153, endPoint y: 400, distance: 211.8
click at [153, 400] on div "Messages Tasks Payments Vendors Rental Overview Timeline Docs & Files Contacts …" at bounding box center [504, 451] width 1008 height 1288
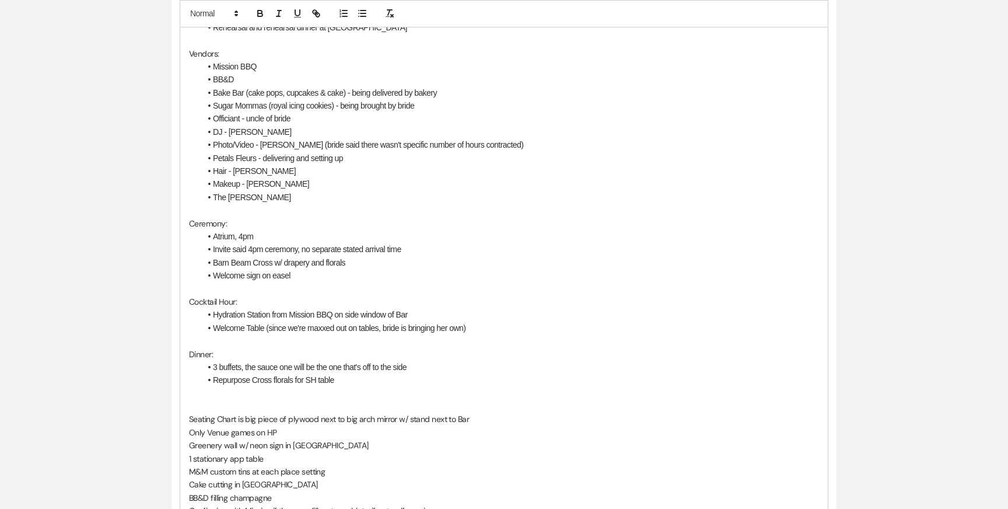
click at [481, 321] on li "Welcome Table (since we're maxxed out on tables, bride is bringing her own)" at bounding box center [510, 327] width 618 height 13
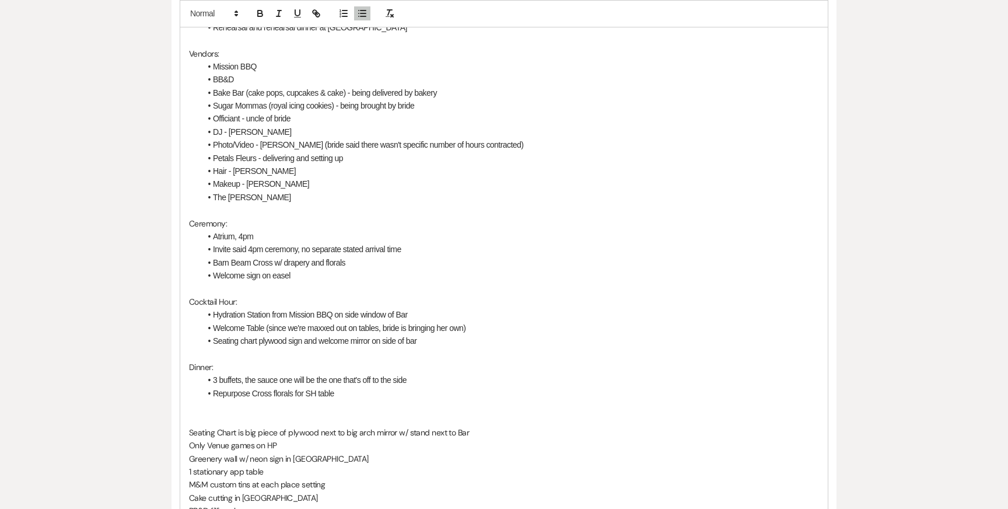
drag, startPoint x: 491, startPoint y: 400, endPoint x: 140, endPoint y: 396, distance: 351.3
click at [140, 396] on div "Messages Tasks Payments Vendors Rental Overview Timeline Docs & Files Contacts …" at bounding box center [504, 444] width 1008 height 1274
click at [212, 308] on li "Hydration Station from Mission BBQ on side window of Bar" at bounding box center [510, 314] width 618 height 13
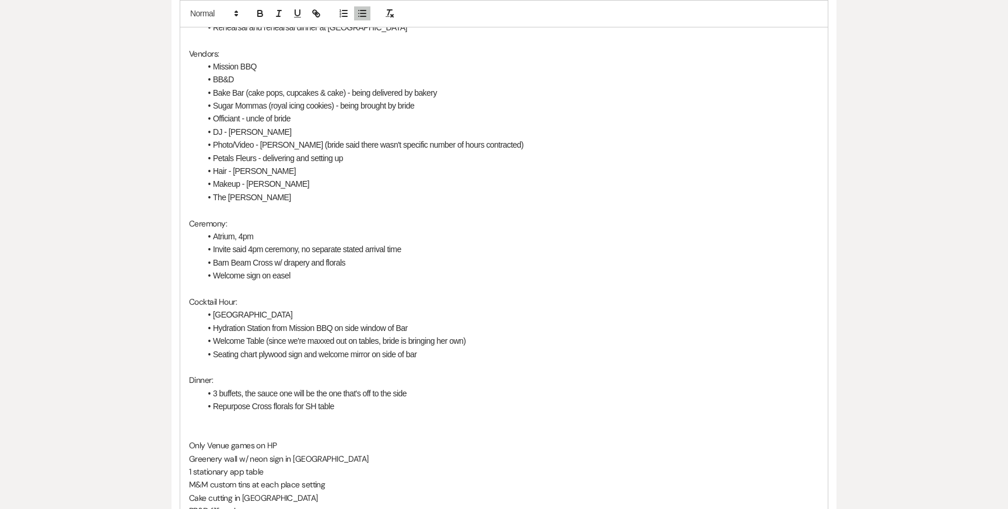
click at [212, 387] on li "3 buffets, the sauce one will be the one that's off to the side" at bounding box center [510, 393] width 618 height 13
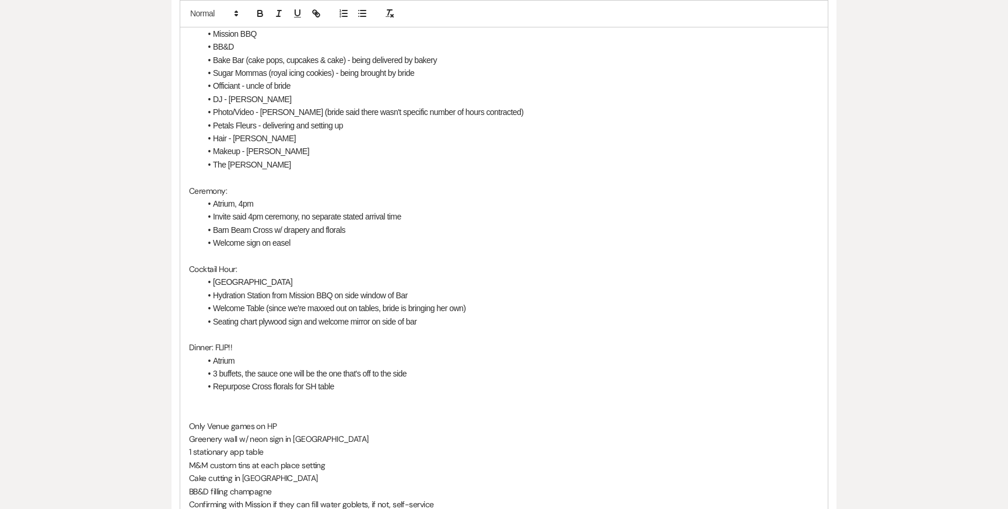
scroll to position [494, 0]
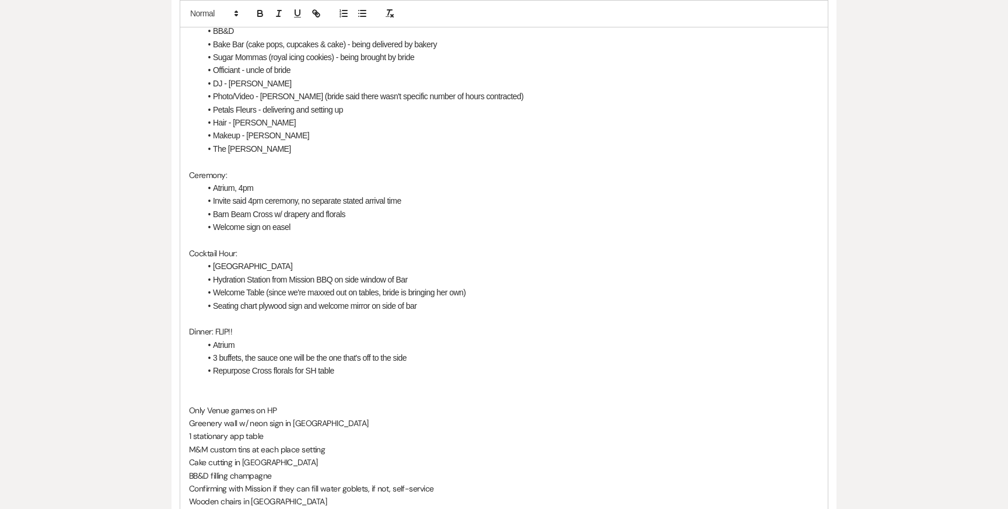
click at [371, 364] on li "Repurpose Cross florals for SH table" at bounding box center [510, 370] width 618 height 13
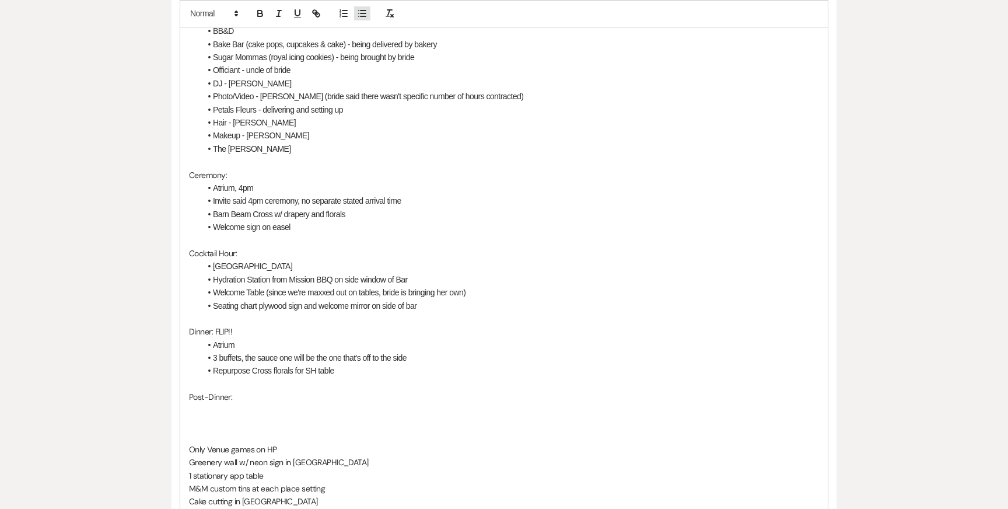
click at [363, 12] on icon "button" at bounding box center [362, 13] width 11 height 11
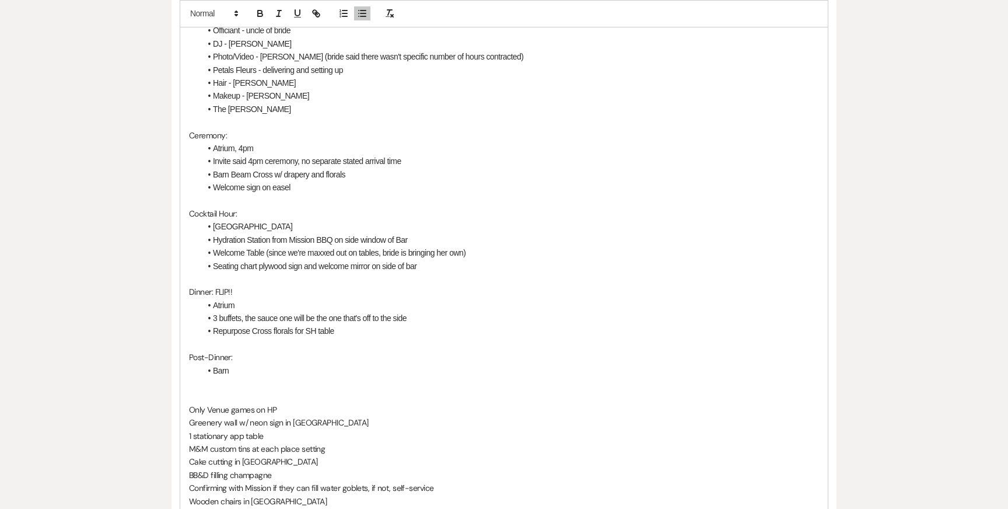
scroll to position [542, 0]
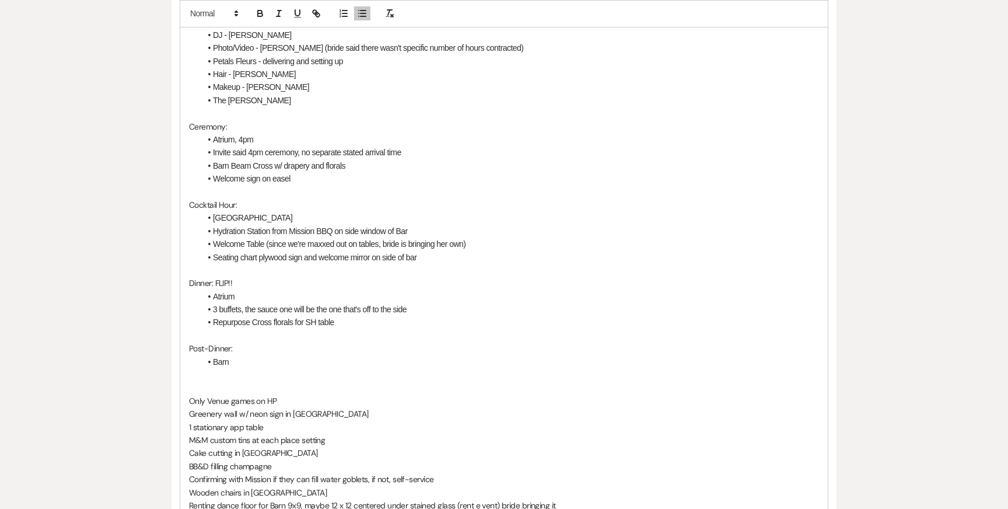
click at [440, 251] on li "Seating chart plywood sign and welcome mirror on side of bar" at bounding box center [510, 257] width 618 height 13
drag, startPoint x: 292, startPoint y: 368, endPoint x: 146, endPoint y: 368, distance: 146.4
click at [146, 368] on div "Messages Tasks Payments Vendors Rental Overview Timeline Docs & Files Contacts …" at bounding box center [504, 373] width 1008 height 1327
click at [245, 355] on li "Barn" at bounding box center [510, 361] width 618 height 13
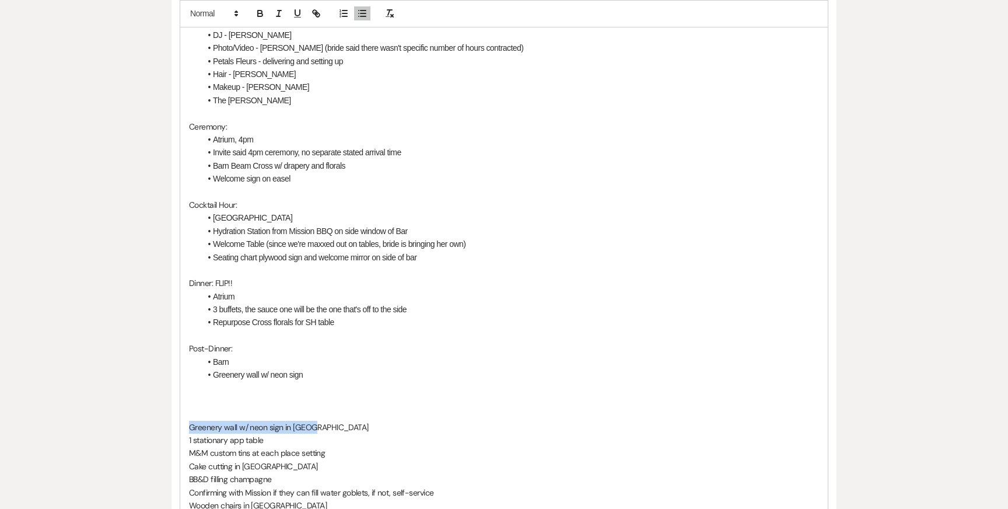
drag, startPoint x: 324, startPoint y: 394, endPoint x: 119, endPoint y: 394, distance: 204.8
click at [126, 394] on div "Messages Tasks Payments Vendors Rental Overview Timeline Docs & Files Contacts …" at bounding box center [504, 380] width 1008 height 1340
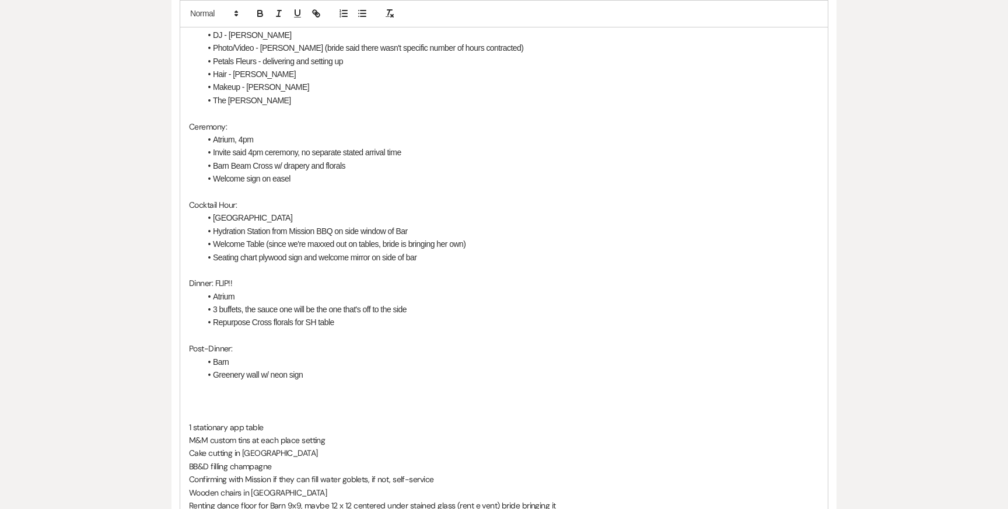
click at [438, 251] on li "Seating chart plywood sign and welcome mirror on side of bar" at bounding box center [510, 257] width 618 height 13
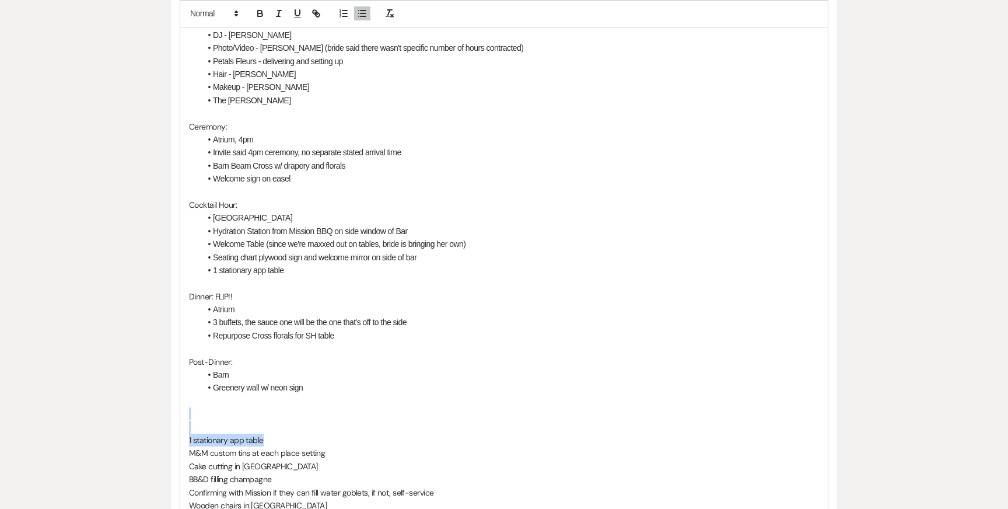
drag, startPoint x: 291, startPoint y: 407, endPoint x: 151, endPoint y: 390, distance: 140.5
click at [151, 390] on div "Messages Tasks Payments Vendors Rental Overview Timeline Docs & Files Contacts …" at bounding box center [504, 380] width 1008 height 1340
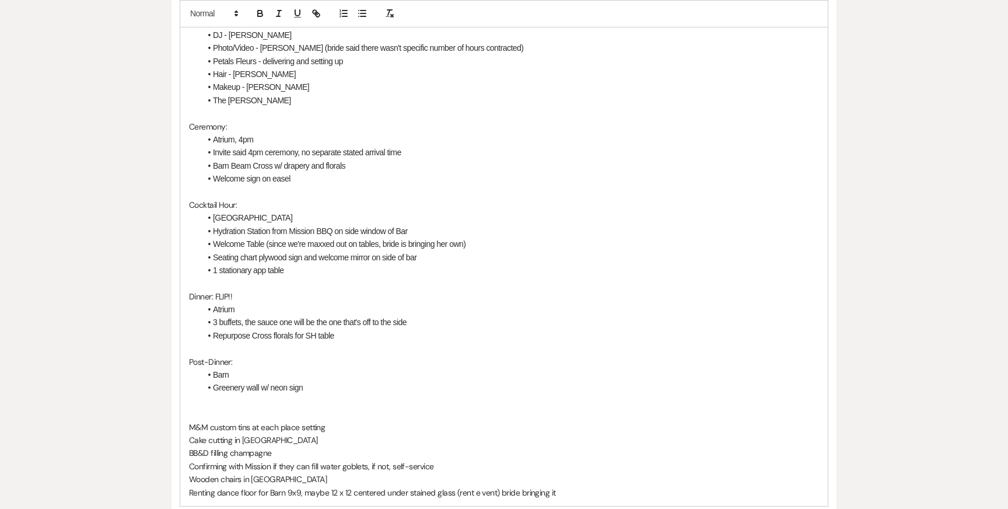
click at [349, 329] on li "Repurpose Cross florals for SH table" at bounding box center [510, 335] width 618 height 13
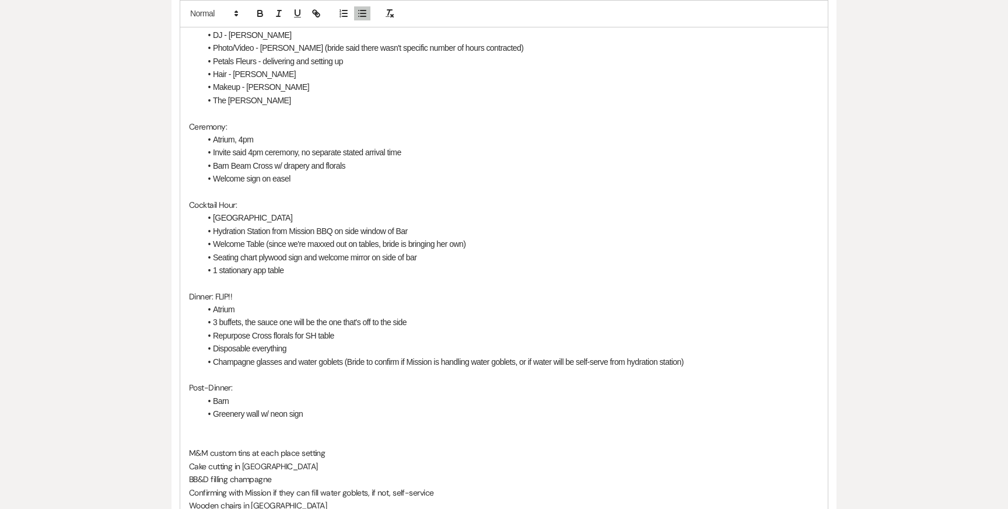
click at [286, 355] on li "Champagne glasses and water goblets (Bride to confirm if Mission is handling wa…" at bounding box center [510, 361] width 618 height 13
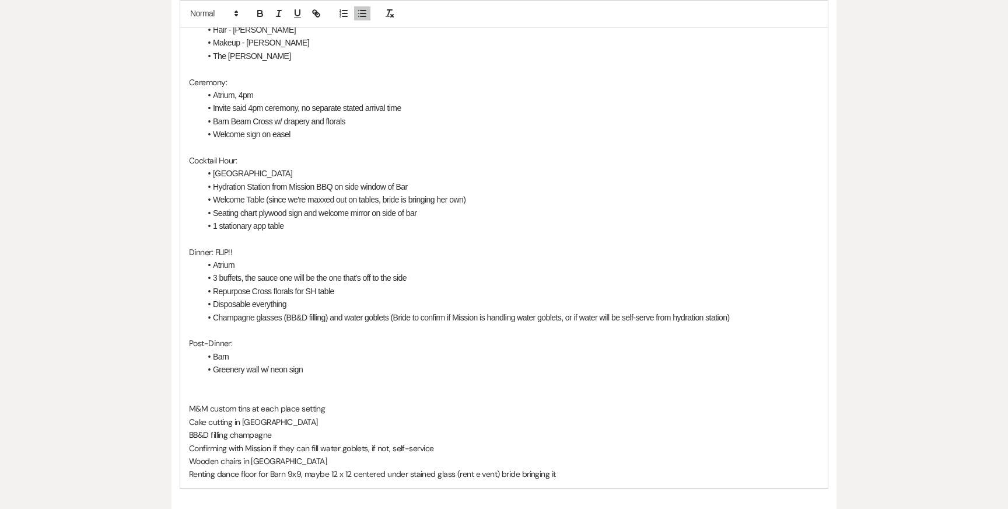
scroll to position [587, 0]
click at [763, 310] on li "Champagne glasses (BB&D filling) and water goblets (Bride to confirm if Mission…" at bounding box center [510, 316] width 618 height 13
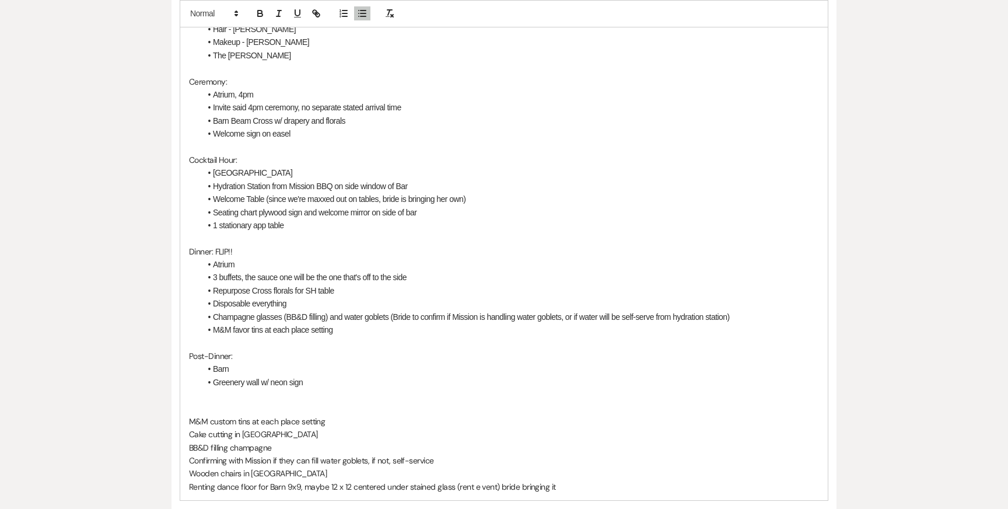
click at [341, 376] on li "Greenery wall w/ neon sign" at bounding box center [510, 382] width 618 height 13
click at [321, 376] on li "Greenery wall w/ neon sign" at bounding box center [510, 382] width 618 height 13
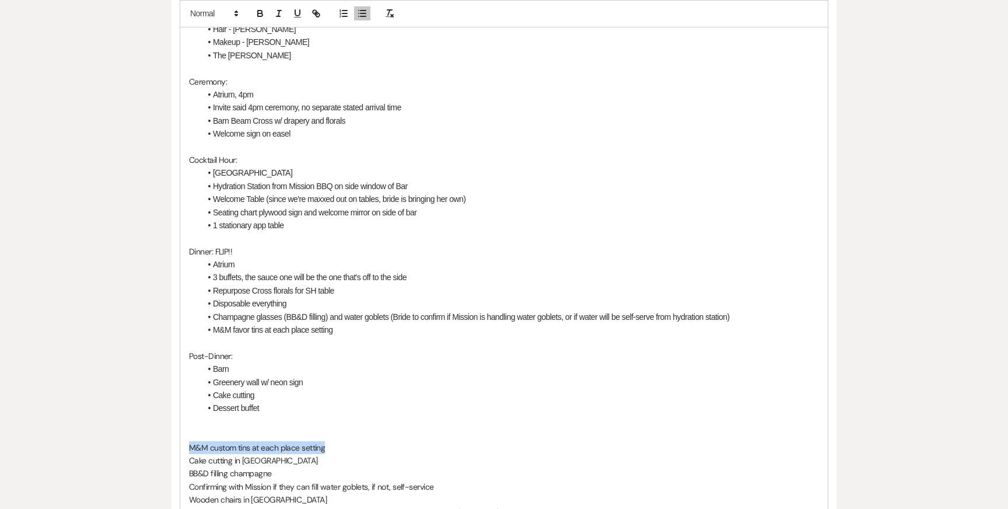
drag, startPoint x: 334, startPoint y: 418, endPoint x: 173, endPoint y: 414, distance: 161.7
click at [172, 414] on div "Coordination Call Notes 9/22 ([GEOGRAPHIC_DATA]): General: 86 guests (firm) Obt…" at bounding box center [504, 180] width 665 height 825
drag, startPoint x: 279, startPoint y: 431, endPoint x: 169, endPoint y: 421, distance: 111.3
click at [168, 421] on div "Messages Tasks Payments Vendors Rental Overview Timeline Docs & Files Contacts …" at bounding box center [504, 354] width 1008 height 1379
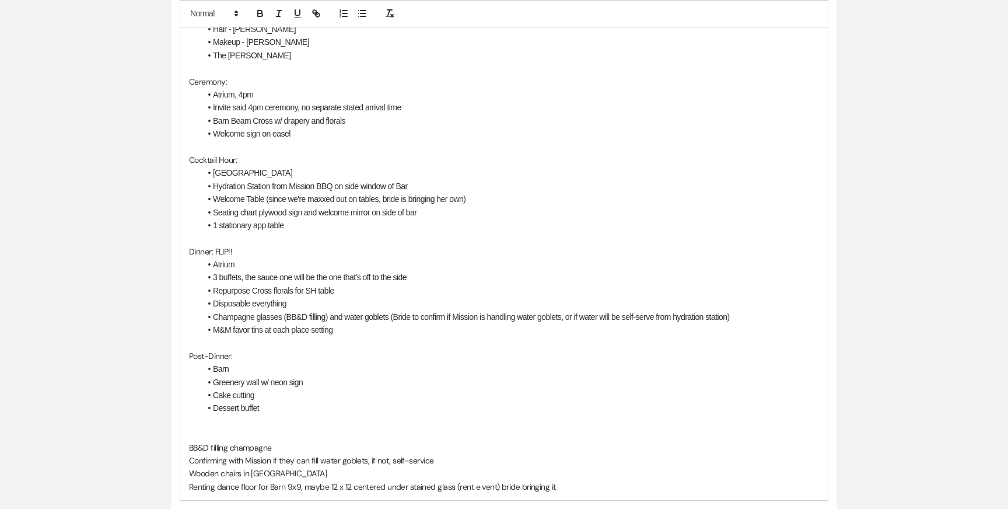
drag, startPoint x: 457, startPoint y: 428, endPoint x: 172, endPoint y: 418, distance: 285.5
click at [172, 418] on div "Coordination Call Notes 9/22 ([GEOGRAPHIC_DATA]): General: 86 guests (firm) Obt…" at bounding box center [504, 167] width 665 height 799
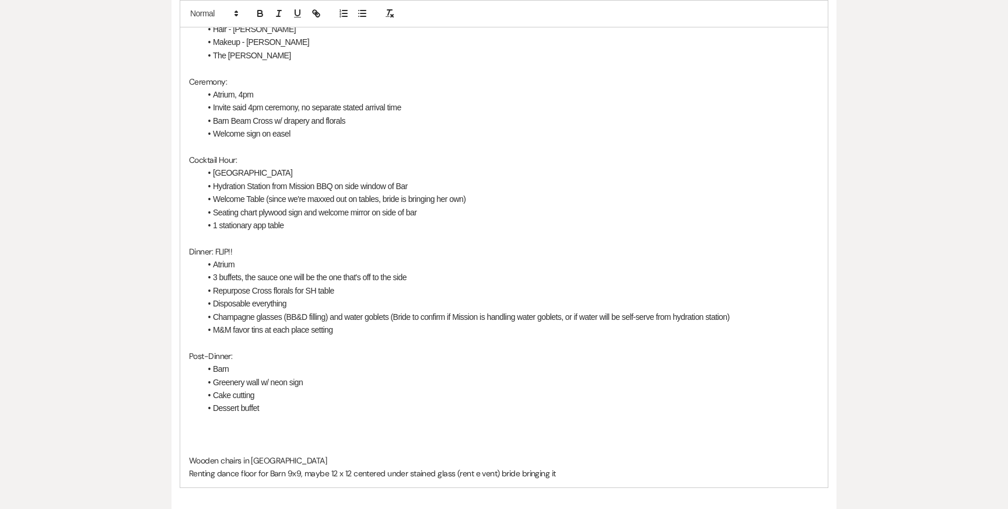
click at [278, 88] on li "Atrium, 4pm" at bounding box center [510, 94] width 618 height 13
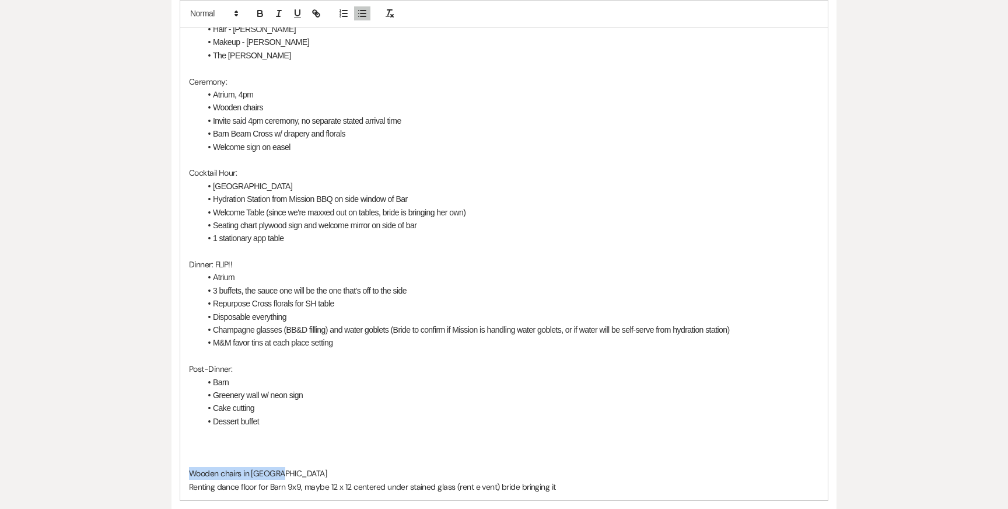
drag, startPoint x: 282, startPoint y: 444, endPoint x: 141, endPoint y: 441, distance: 141.2
click at [142, 441] on div "Messages Tasks Payments Vendors Rental Overview Timeline Docs & Files Contacts …" at bounding box center [504, 341] width 1008 height 1353
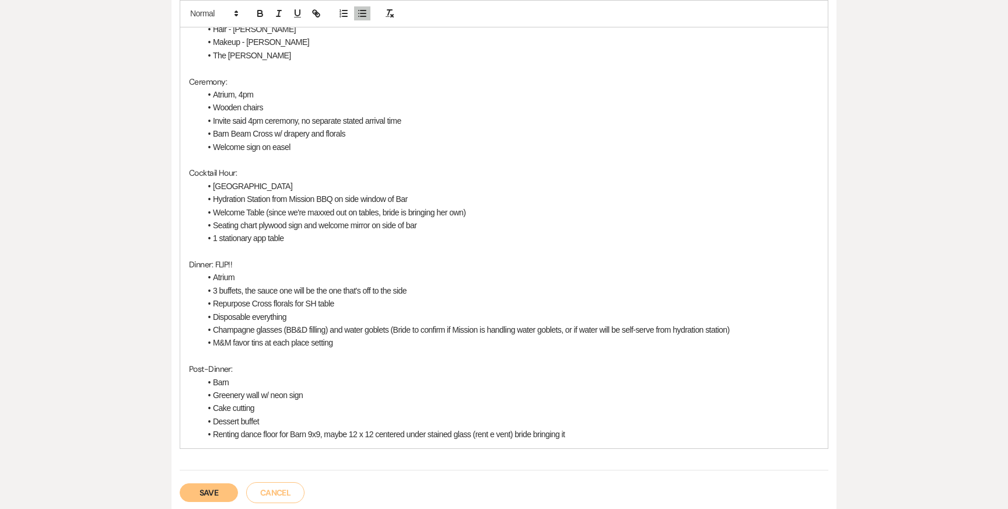
click at [291, 428] on li "Renting dance floor for Barn 9x9, maybe 12 x 12 centered under stained glass (r…" at bounding box center [510, 434] width 618 height 13
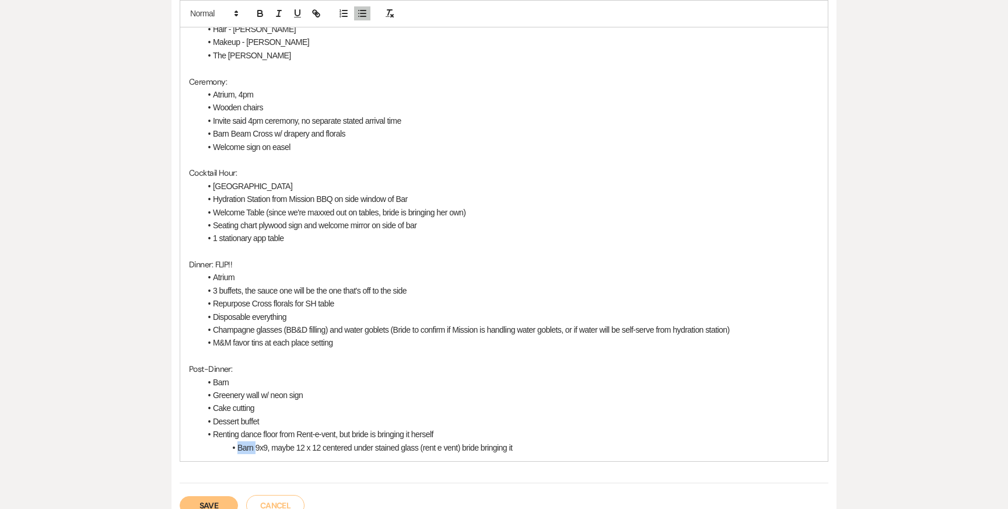
drag, startPoint x: 254, startPoint y: 418, endPoint x: 233, endPoint y: 418, distance: 21.0
click at [235, 441] on li "Barn 9x9, maybe 12 x 12 centered under stained glass (rent e vent) bride bringi…" at bounding box center [510, 447] width 618 height 13
click at [250, 441] on li "9x9, maybe 12 x 12 centered under stained glass (rent e vent) bride bringing it" at bounding box center [510, 447] width 618 height 13
click at [309, 441] on li "9x9 ft now, but maybe 12 x 12 centered under stained glass (rent e vent) bride …" at bounding box center [510, 447] width 618 height 13
click at [375, 441] on li "9x9 ft now, but may increase it to 12 x 12 centered under stained glass (rent e…" at bounding box center [510, 447] width 618 height 13
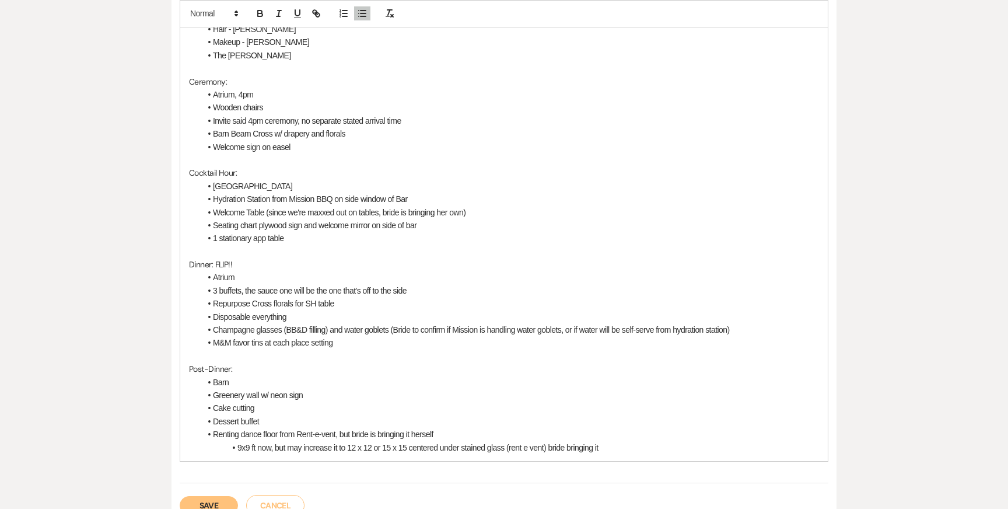
drag, startPoint x: 410, startPoint y: 417, endPoint x: 627, endPoint y: 416, distance: 217.0
click at [627, 441] on li "9x9 ft now, but may increase it to 12 x 12 or 15 x 15 centered under stained gl…" at bounding box center [510, 447] width 618 height 13
click at [242, 441] on li "9x9 ft now, but may increase it to 12 x 12 or 15 x 15" at bounding box center [510, 447] width 618 height 13
click at [238, 441] on li "9 x 9 ft now, but may increase it to 12 x 12 or 15 x 15" at bounding box center [510, 447] width 618 height 13
click at [455, 349] on p at bounding box center [504, 355] width 630 height 13
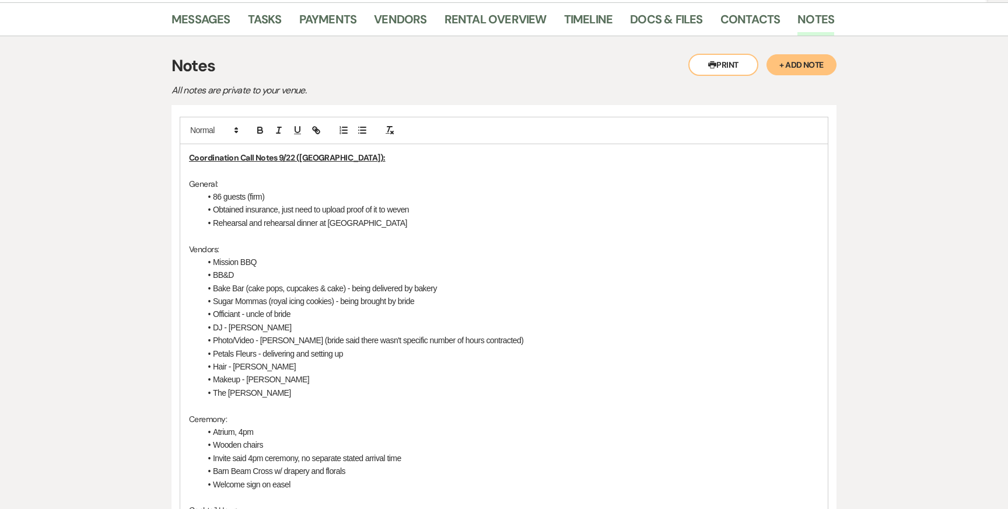
scroll to position [248, 0]
click at [383, 218] on li "Rehearsal and rehearsal dinner at [GEOGRAPHIC_DATA]" at bounding box center [510, 224] width 618 height 13
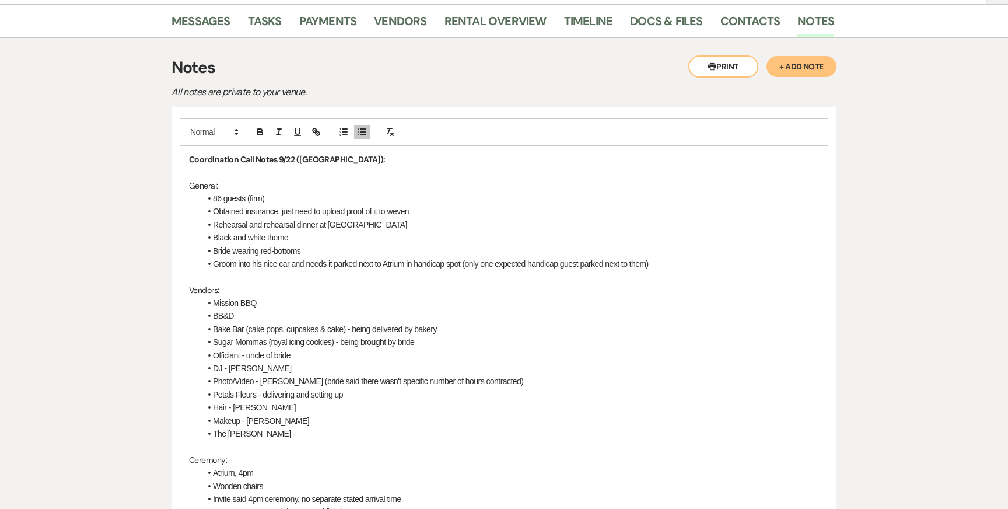
click at [257, 440] on p at bounding box center [504, 446] width 630 height 13
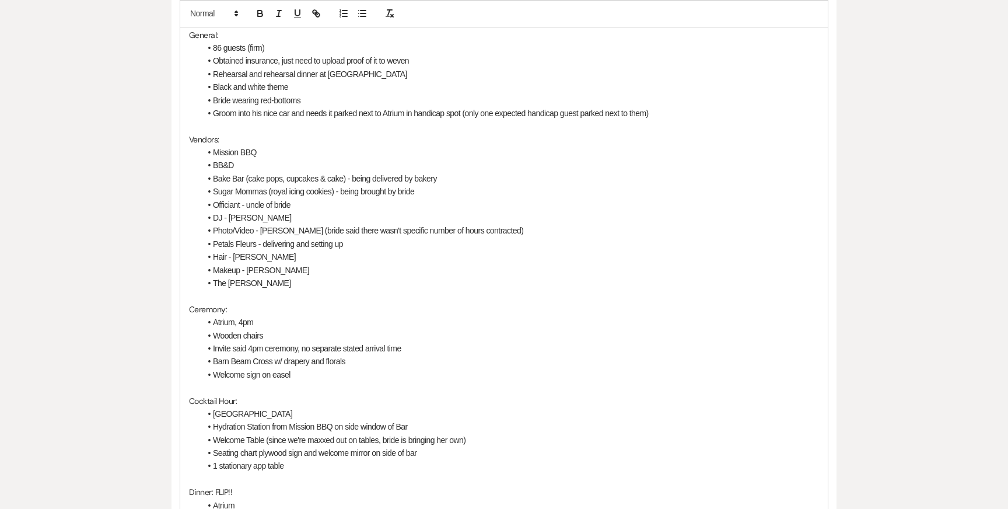
scroll to position [415, 0]
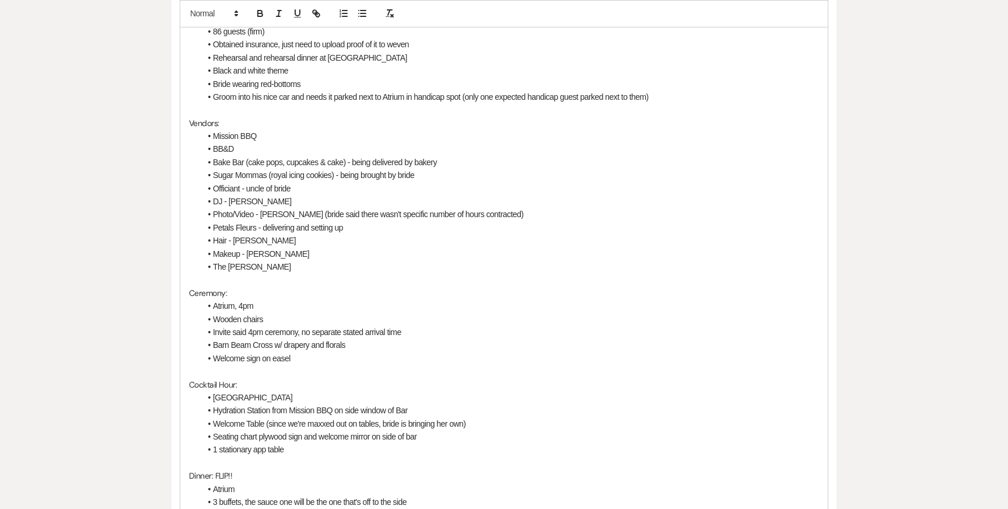
click at [315, 352] on li "Welcome sign on easel" at bounding box center [510, 358] width 618 height 13
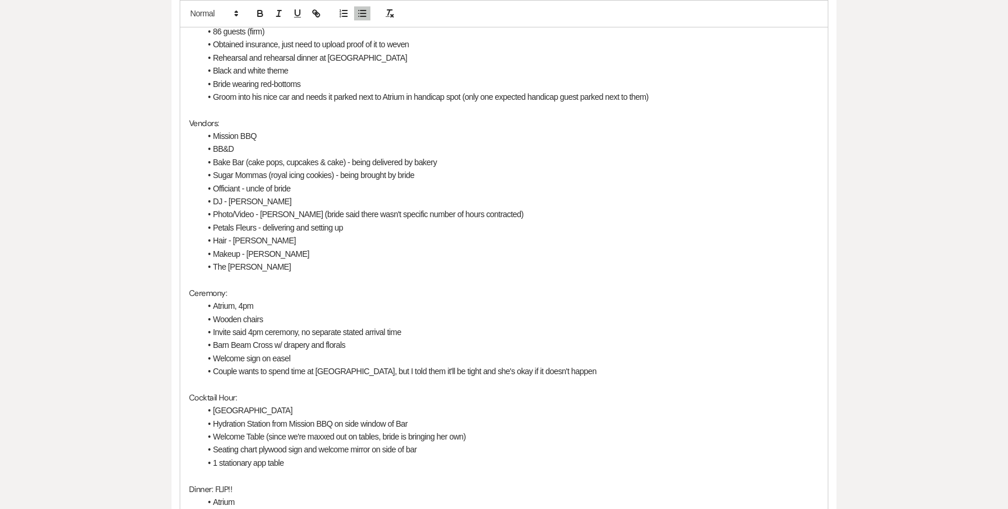
click at [209, 273] on p at bounding box center [504, 279] width 630 height 13
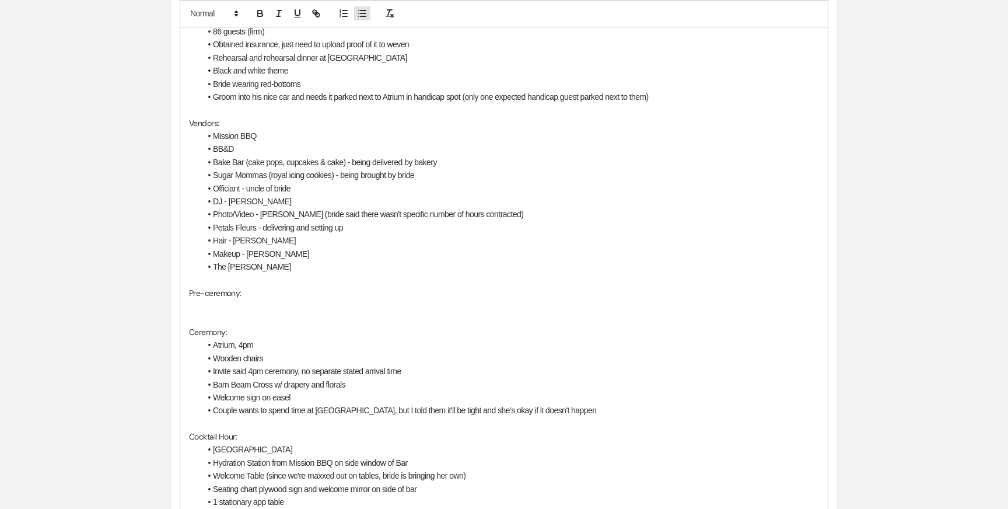
click at [362, 11] on icon "button" at bounding box center [362, 13] width 11 height 11
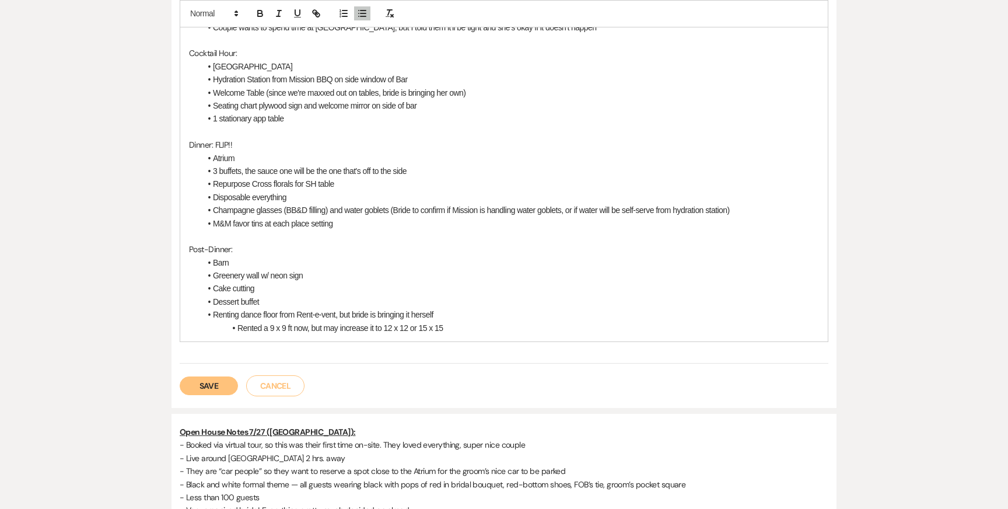
scroll to position [882, 0]
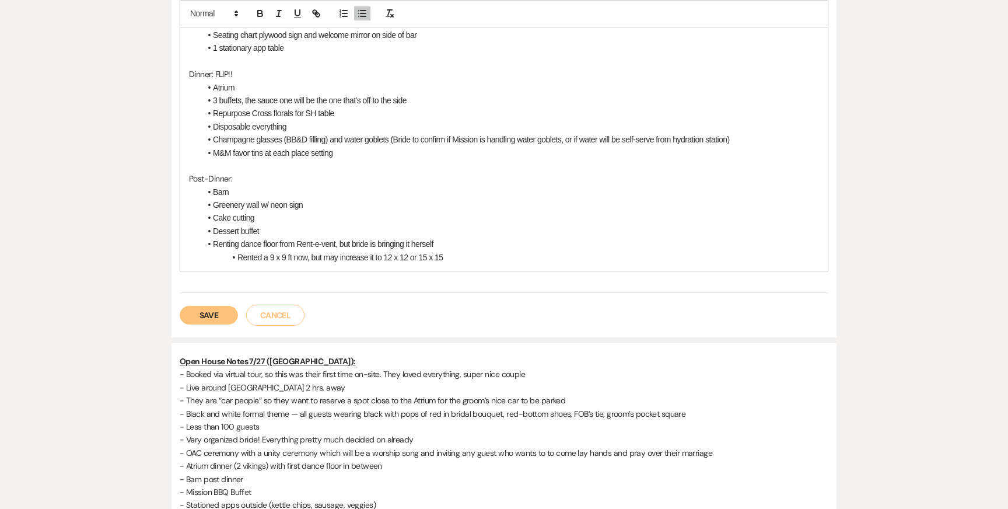
click at [216, 306] on button "Save" at bounding box center [209, 315] width 58 height 19
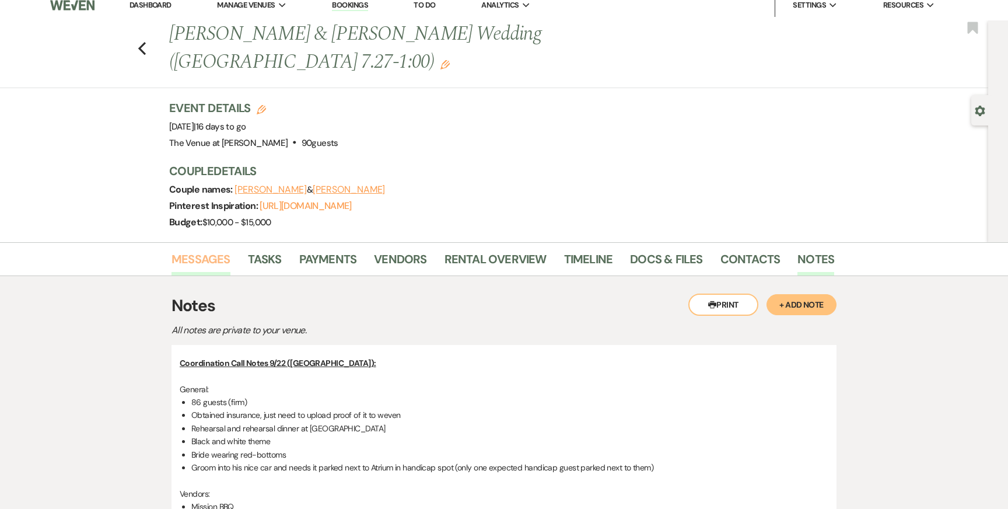
click at [201, 250] on link "Messages" at bounding box center [201, 263] width 59 height 26
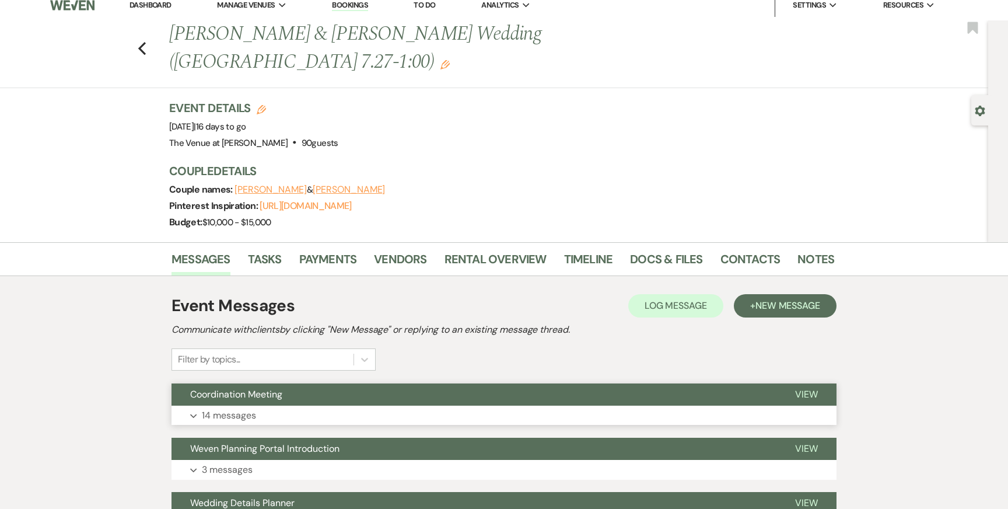
click at [251, 383] on button "Coordination Meeting" at bounding box center [474, 394] width 605 height 22
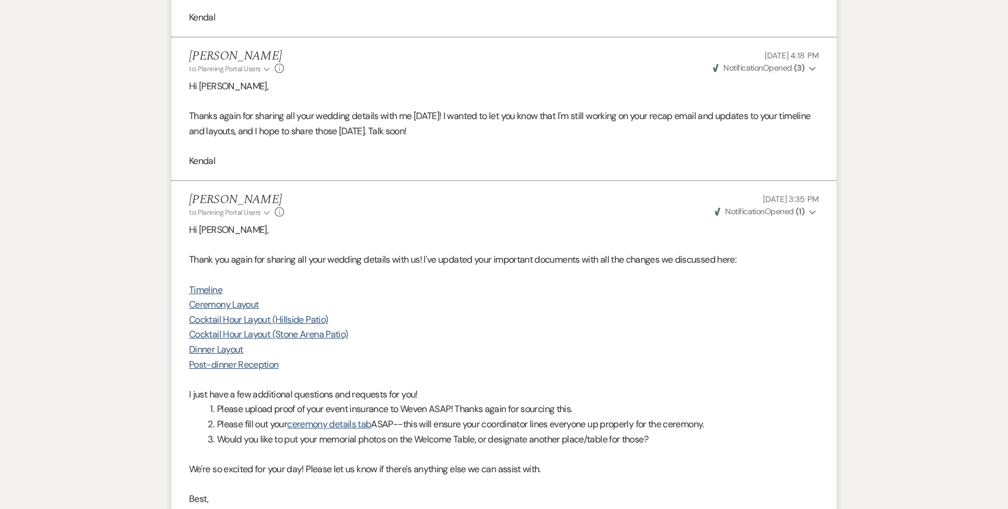
scroll to position [3281, 0]
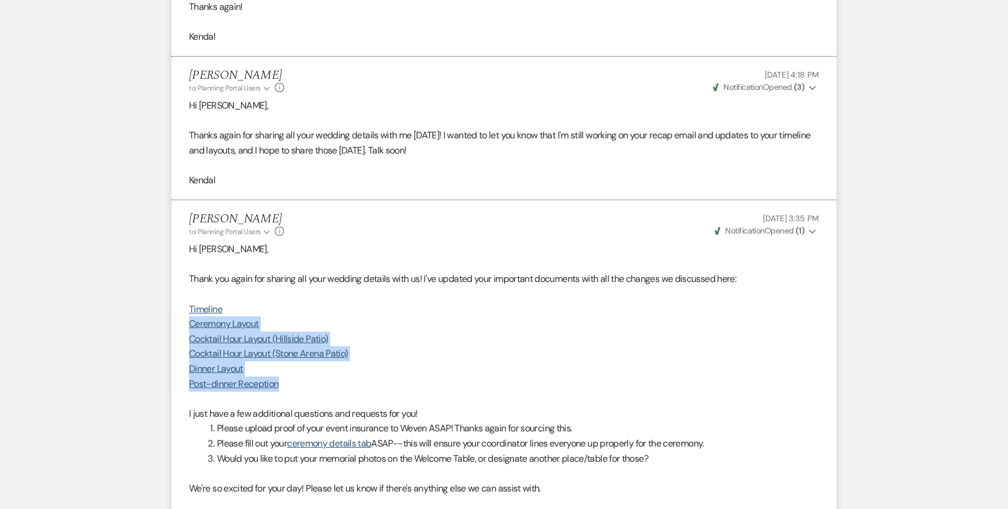
drag, startPoint x: 288, startPoint y: 373, endPoint x: 185, endPoint y: 316, distance: 117.5
click at [185, 316] on li "[PERSON_NAME] to: Planning Portal Users Expand Info [DATE] 3:35 PM Weven Check …" at bounding box center [504, 391] width 665 height 382
copy div "Ceremony Layout Cocktail Hour Layout (Hillside Patio) Cocktail Hour Layout (Sto…"
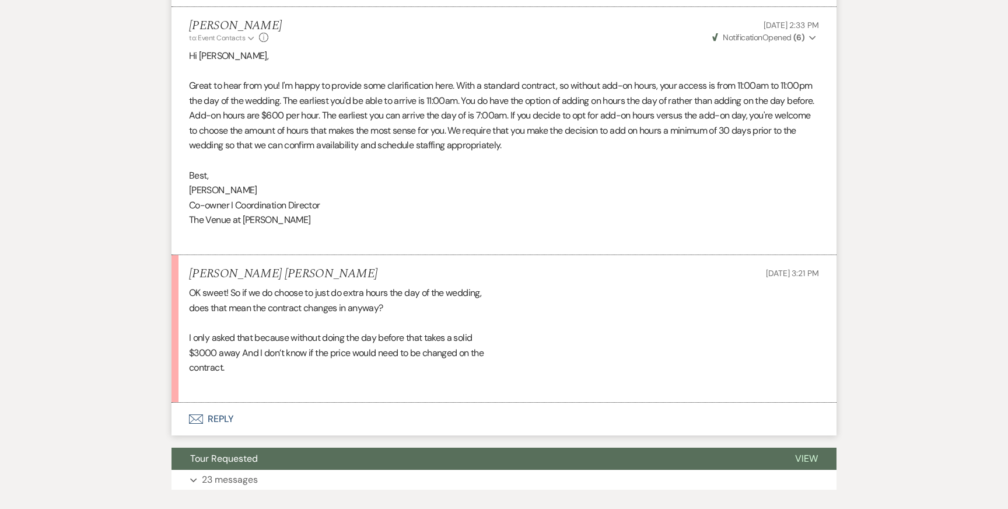
scroll to position [1135, 0]
